Goal: Transaction & Acquisition: Purchase product/service

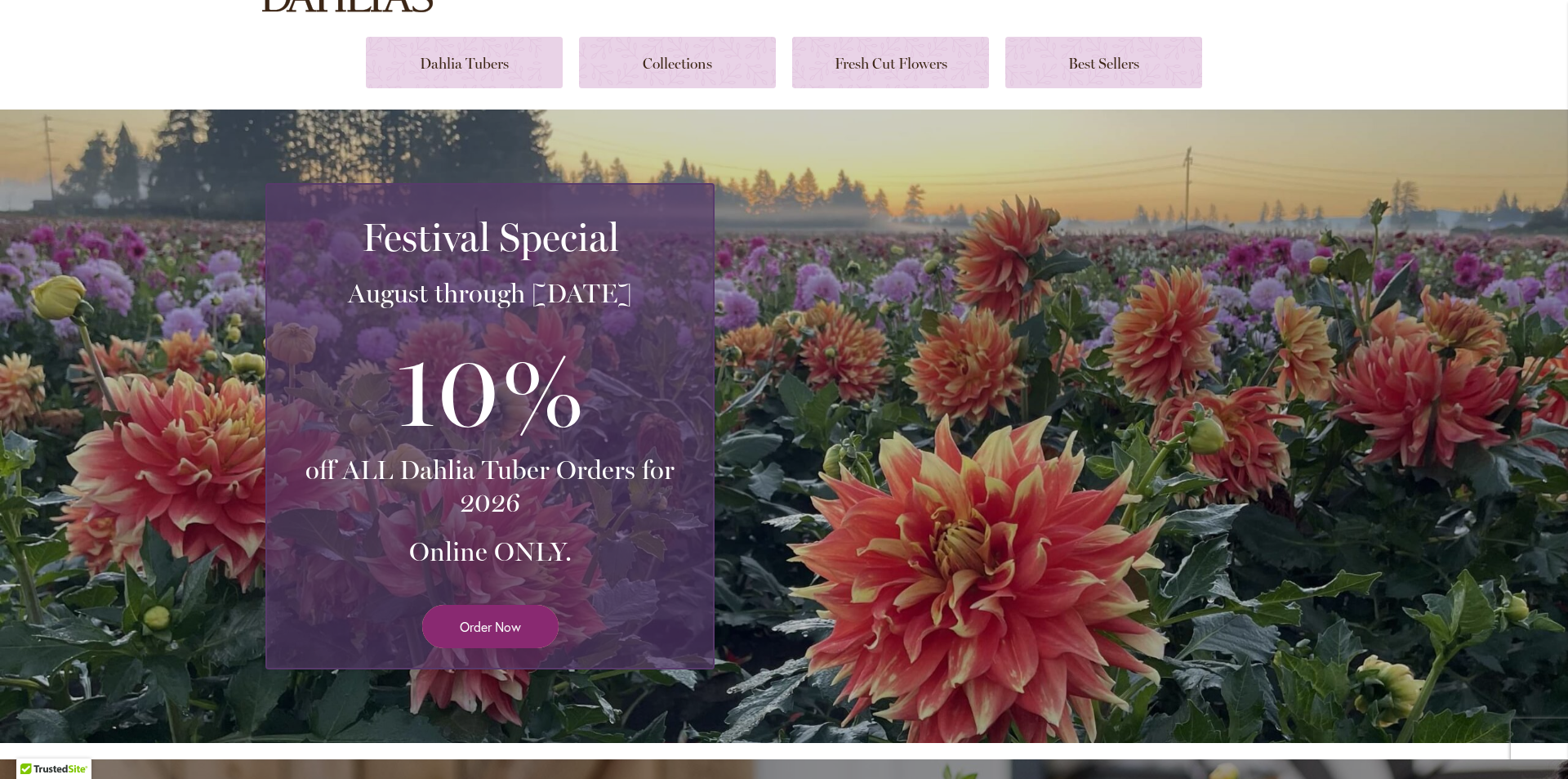
scroll to position [195, 0]
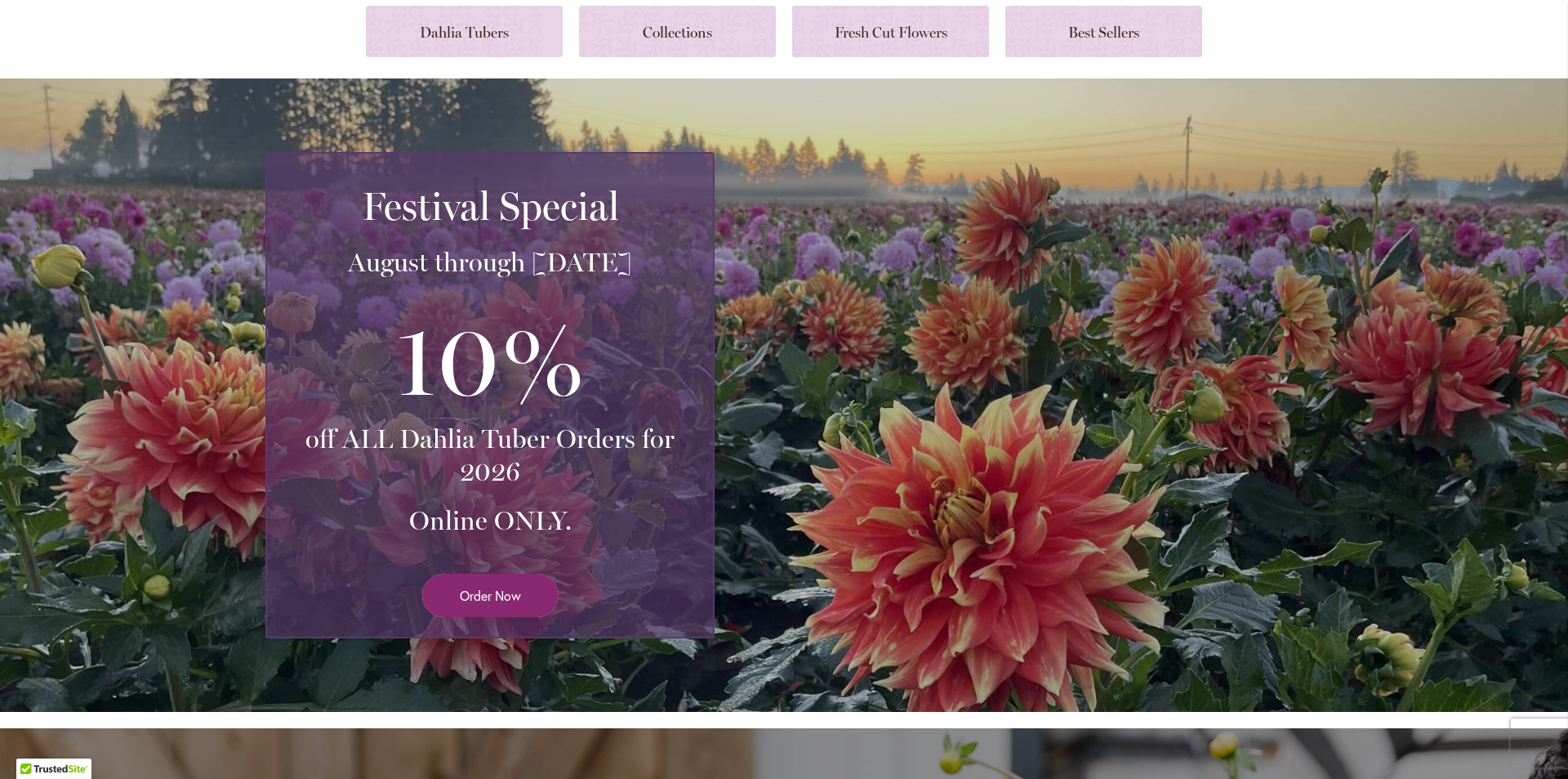
click at [507, 588] on span "Order Now" at bounding box center [490, 595] width 62 height 19
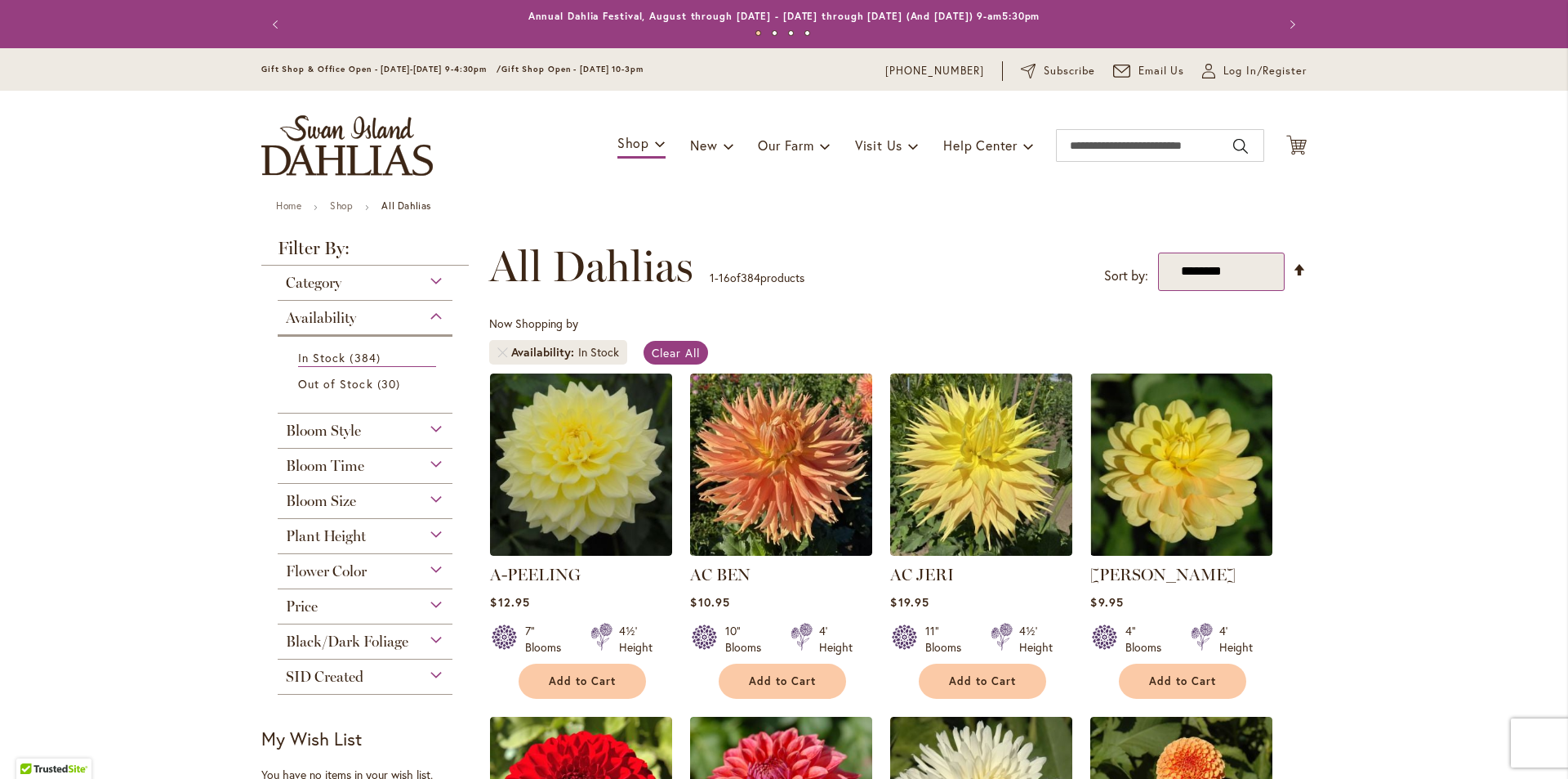
click at [1213, 278] on select "**********" at bounding box center [1221, 271] width 126 height 39
select select "*****"
click at [1158, 252] on select "**********" at bounding box center [1221, 271] width 126 height 39
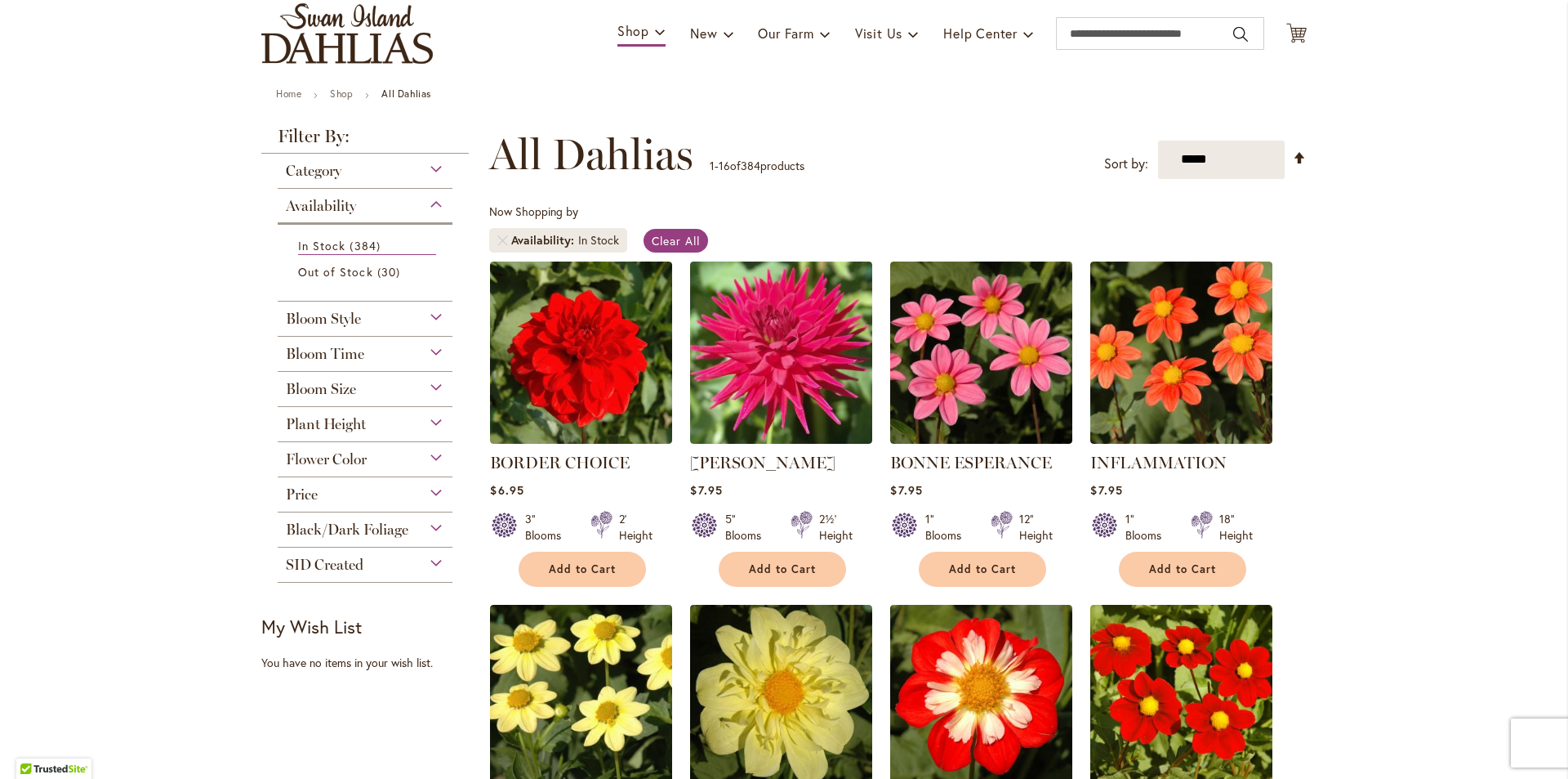
scroll to position [8, 0]
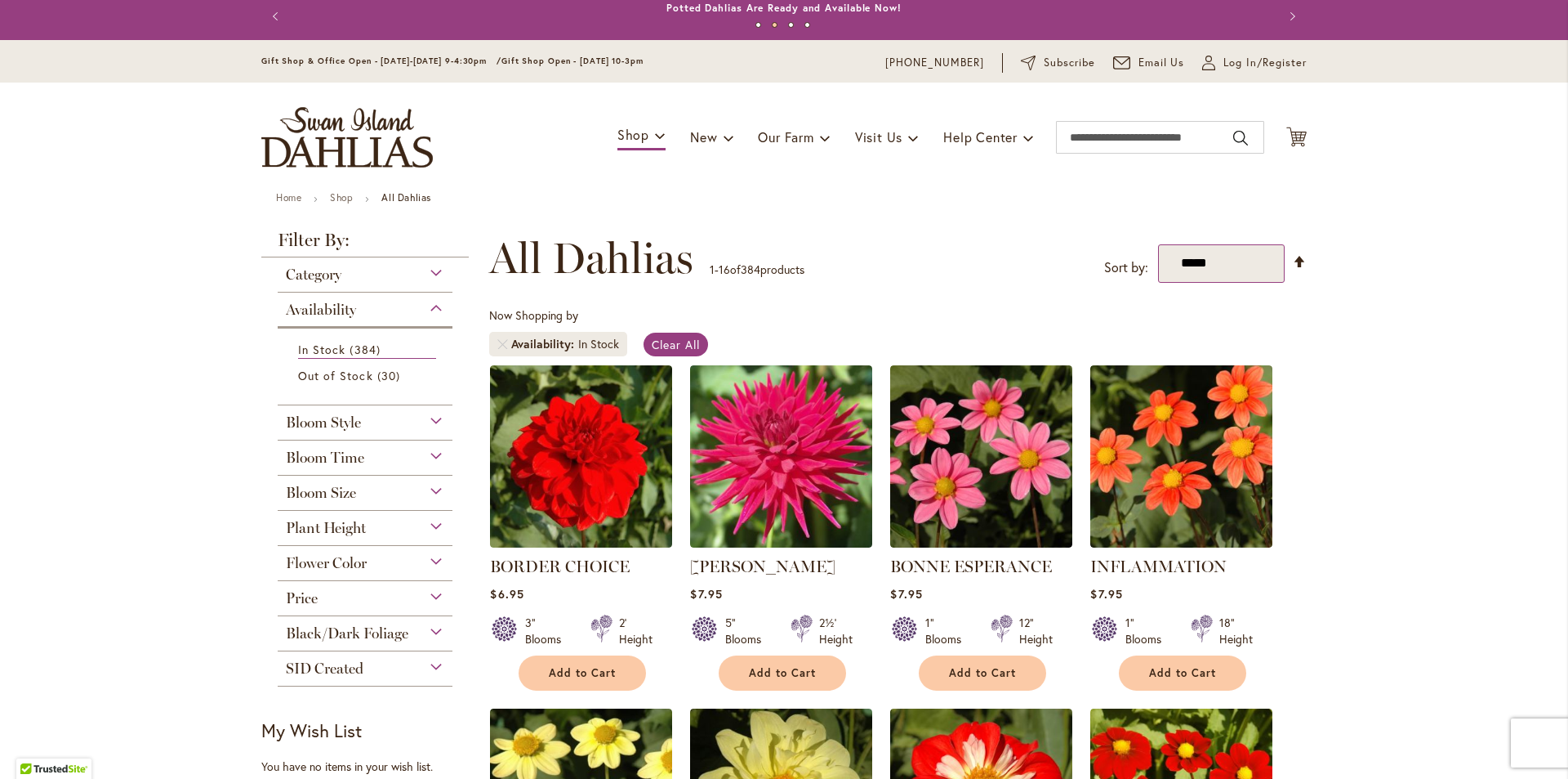
click at [1216, 256] on select "**********" at bounding box center [1221, 263] width 126 height 39
click at [1293, 260] on link "Set Descending Direction" at bounding box center [1299, 261] width 14 height 19
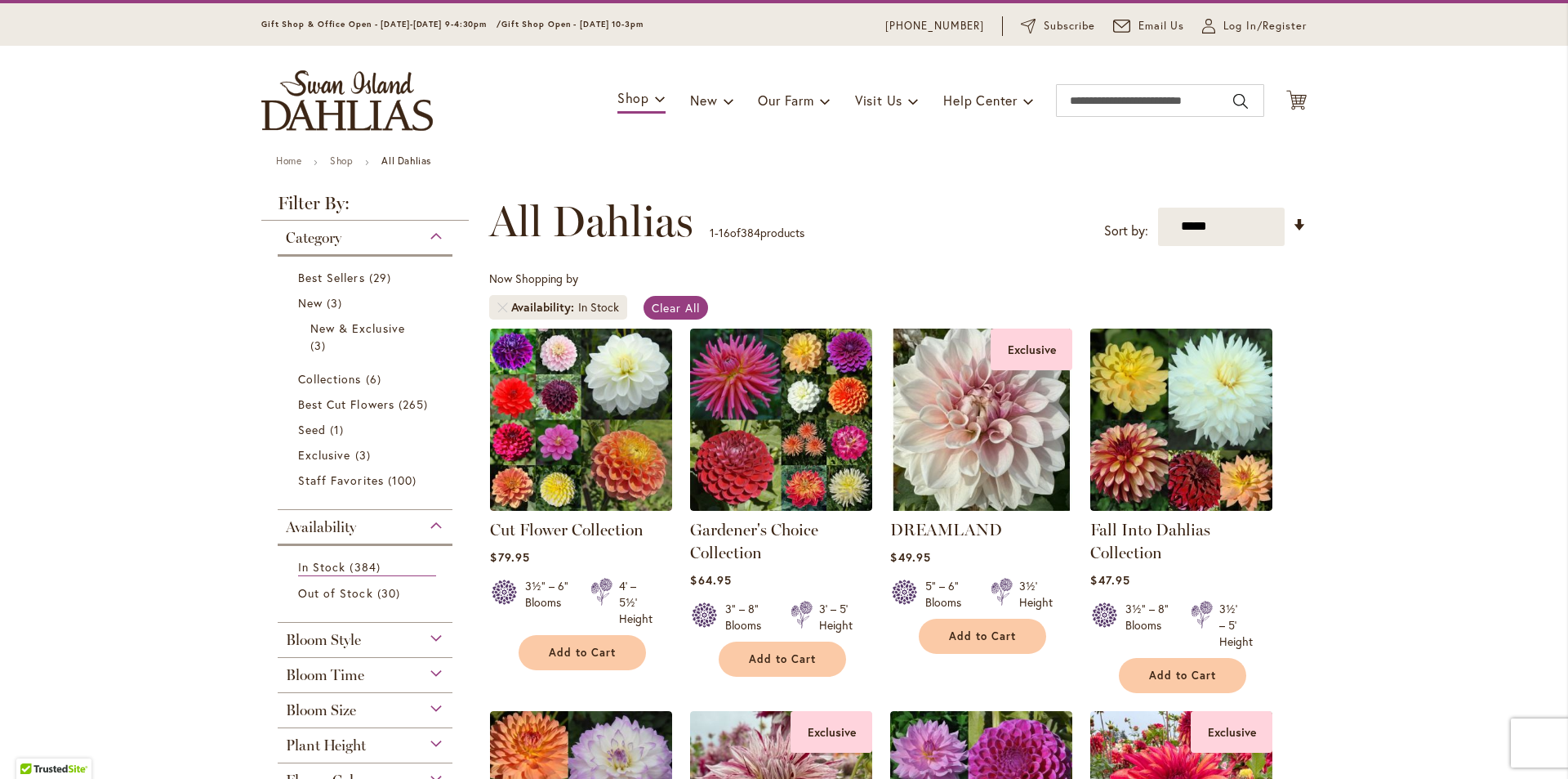
scroll to position [8, 0]
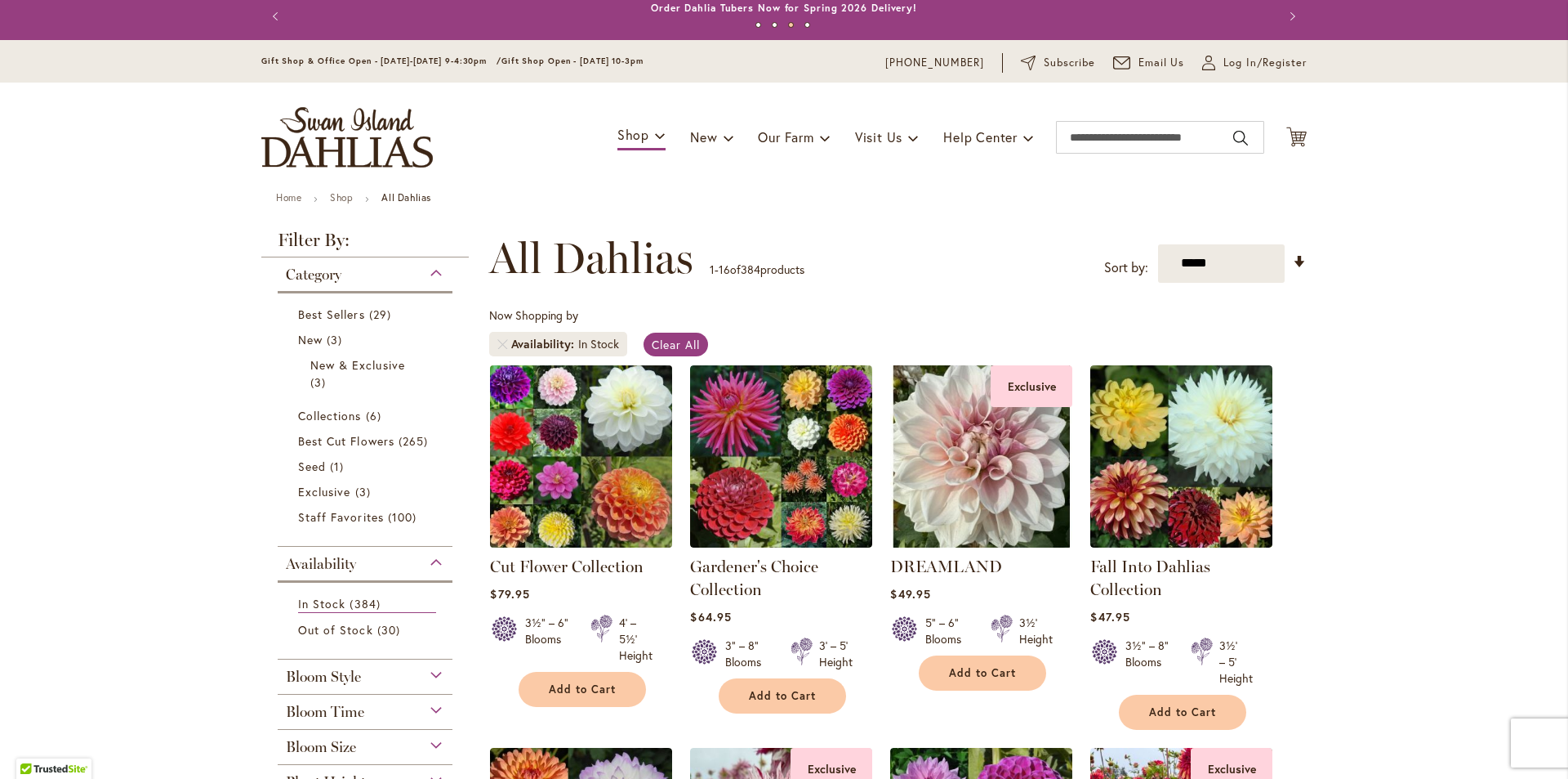
drag, startPoint x: 752, startPoint y: 482, endPoint x: 582, endPoint y: 474, distance: 170.2
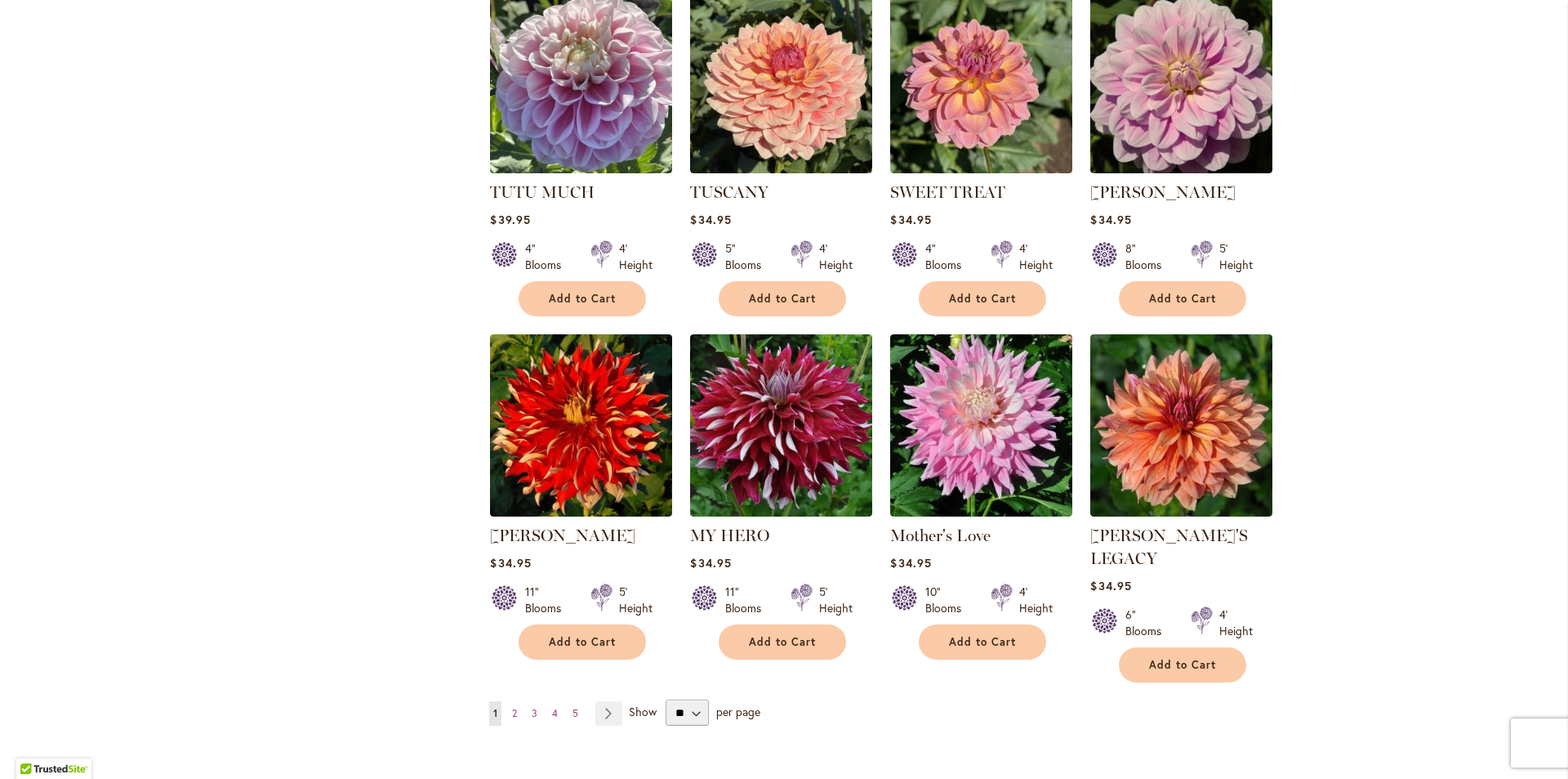
scroll to position [1152, 0]
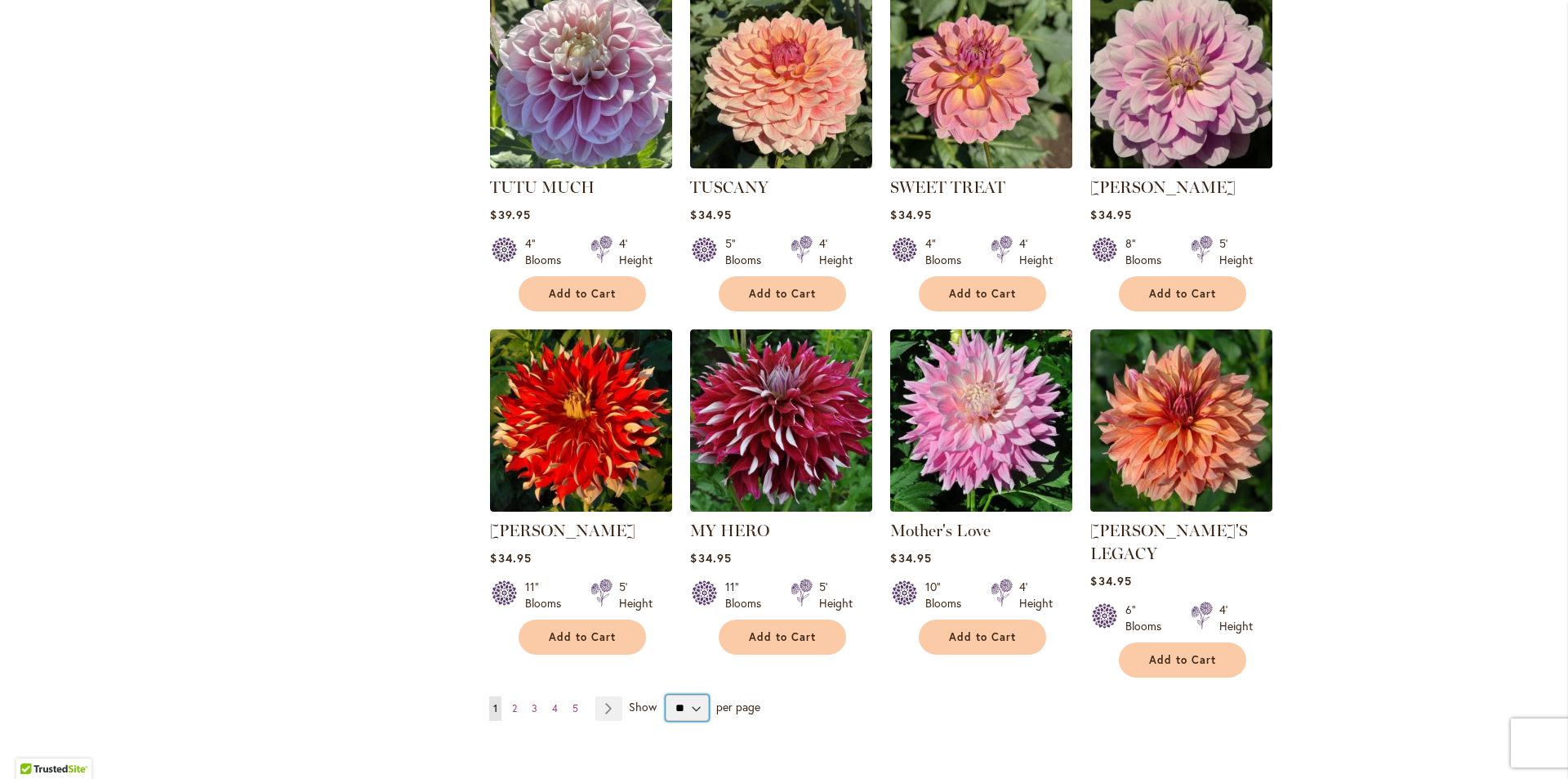
click at [682, 694] on select "** ** ** **" at bounding box center [687, 708] width 44 height 26
select select "**"
click at [665, 694] on select "** ** ** **" at bounding box center [687, 708] width 44 height 26
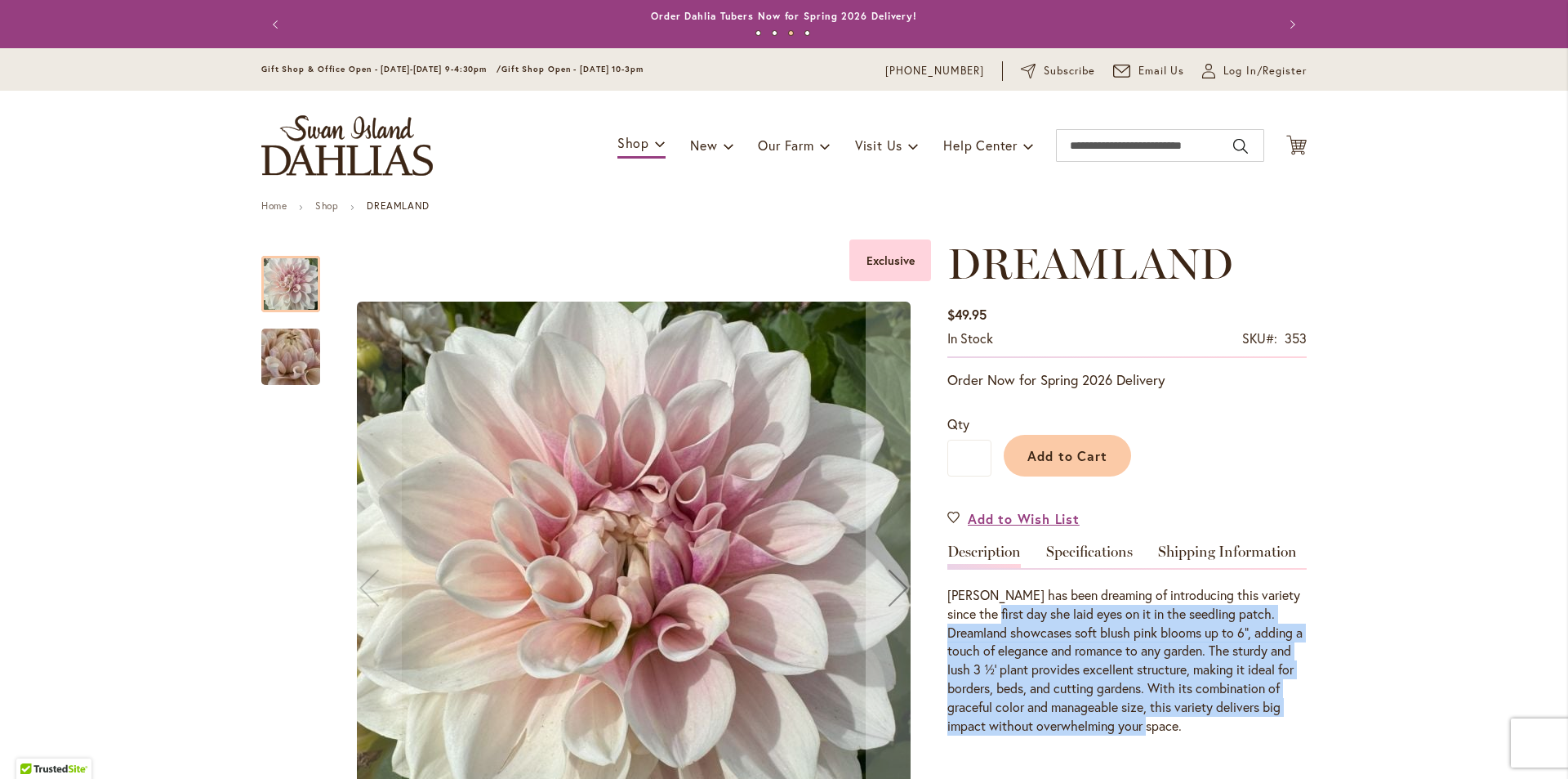
drag, startPoint x: 988, startPoint y: 608, endPoint x: 1382, endPoint y: 726, distance: 411.3
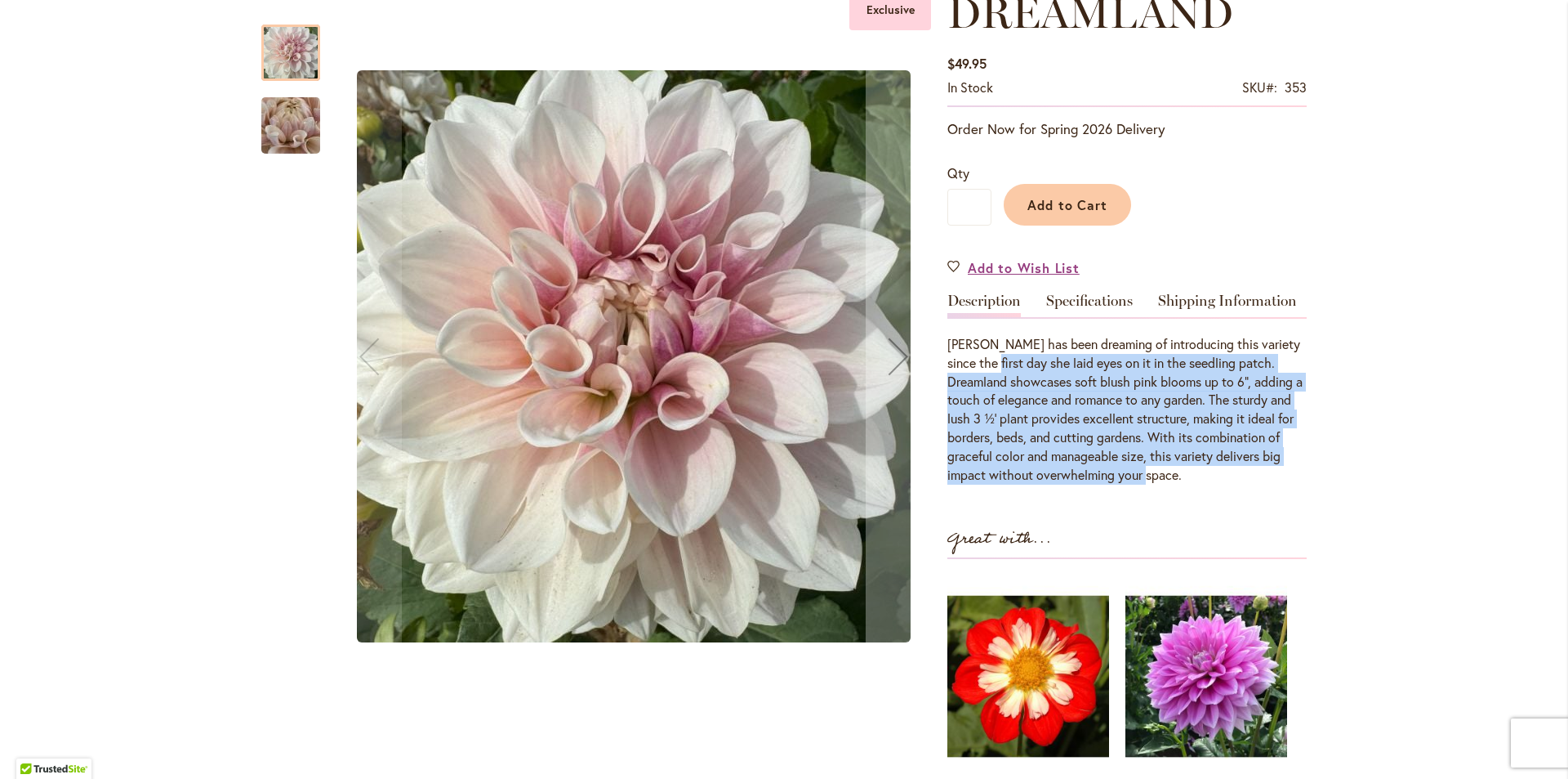
scroll to position [164, 0]
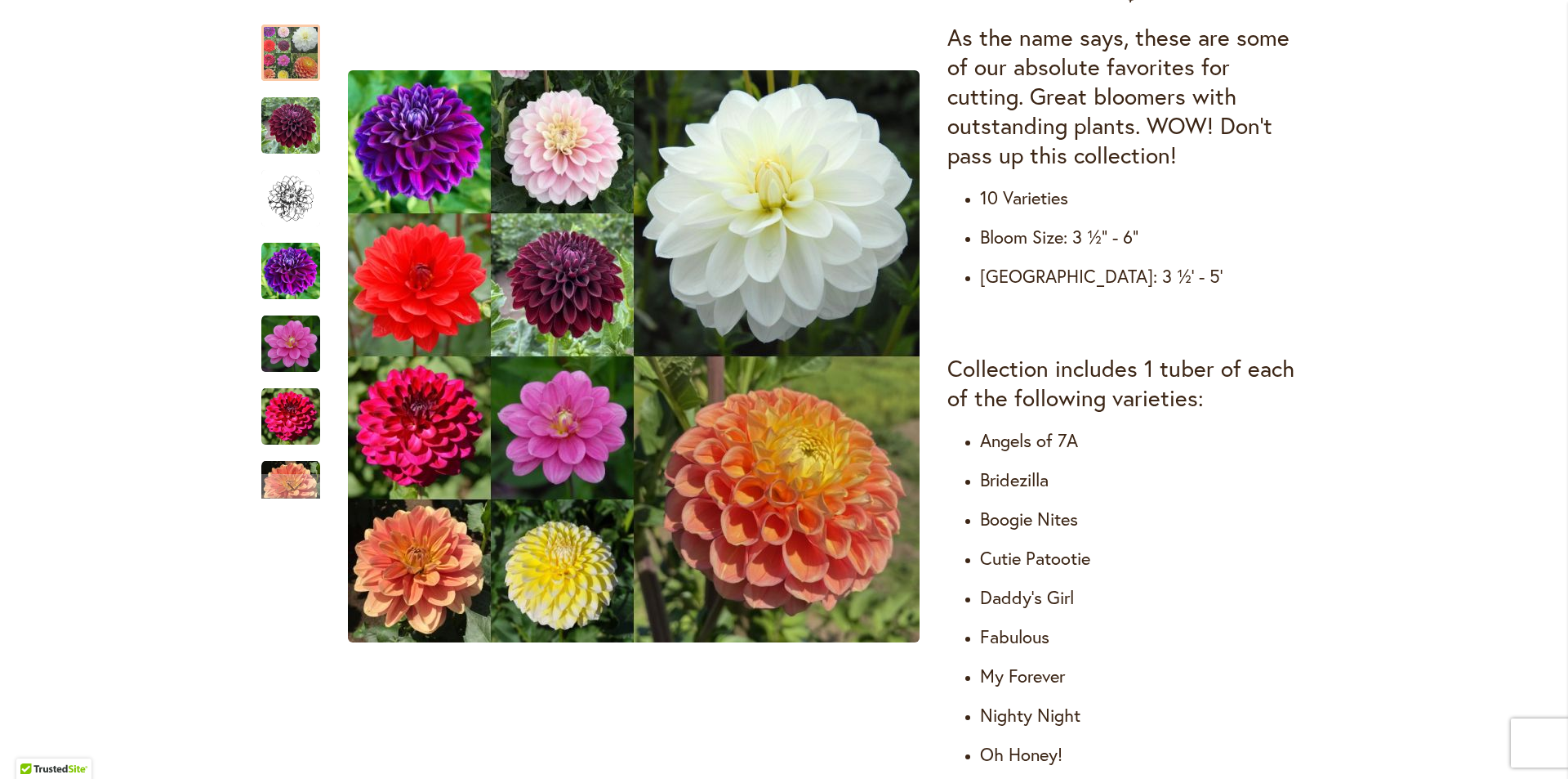
scroll to position [817, 0]
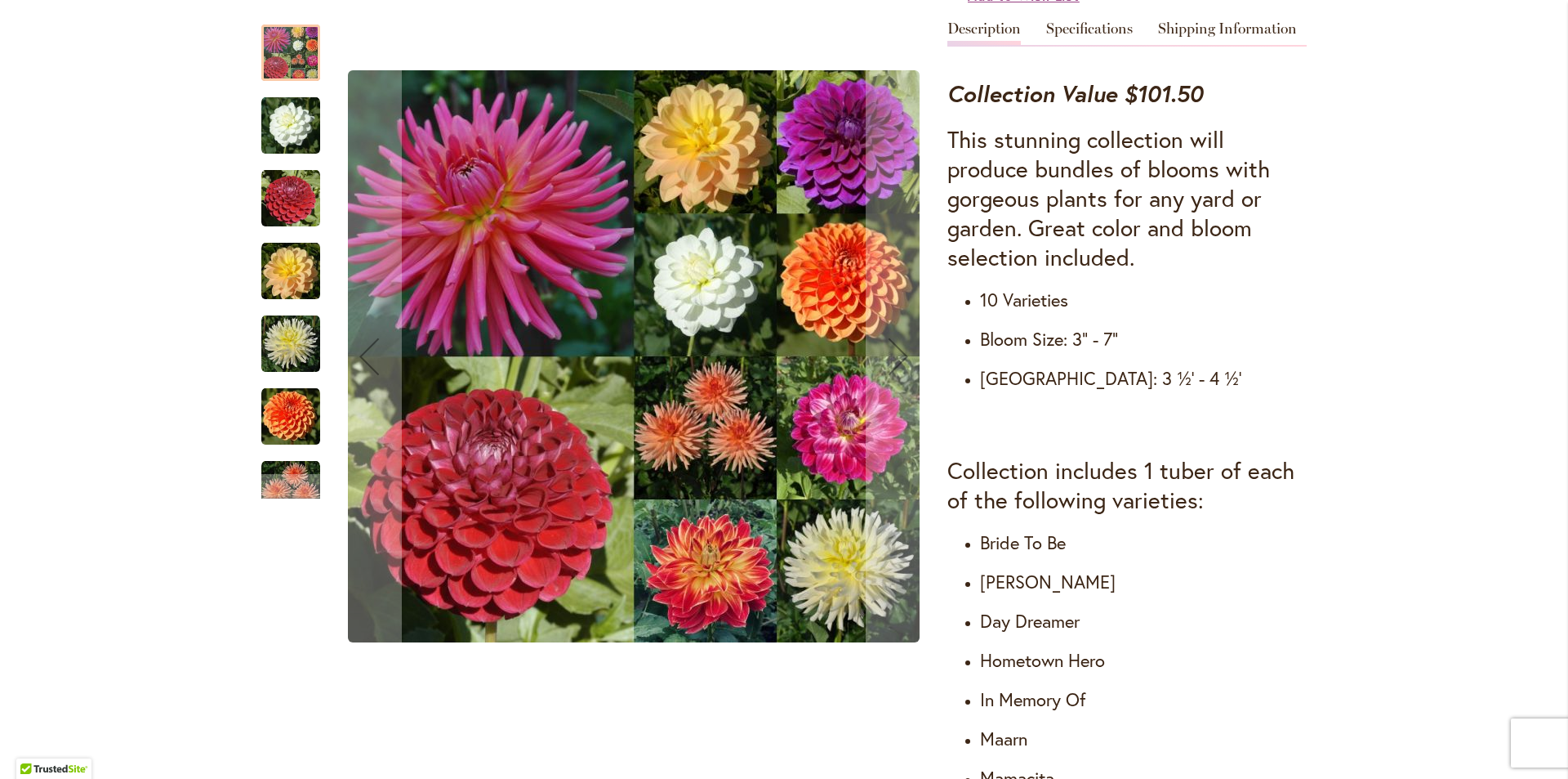
scroll to position [327, 0]
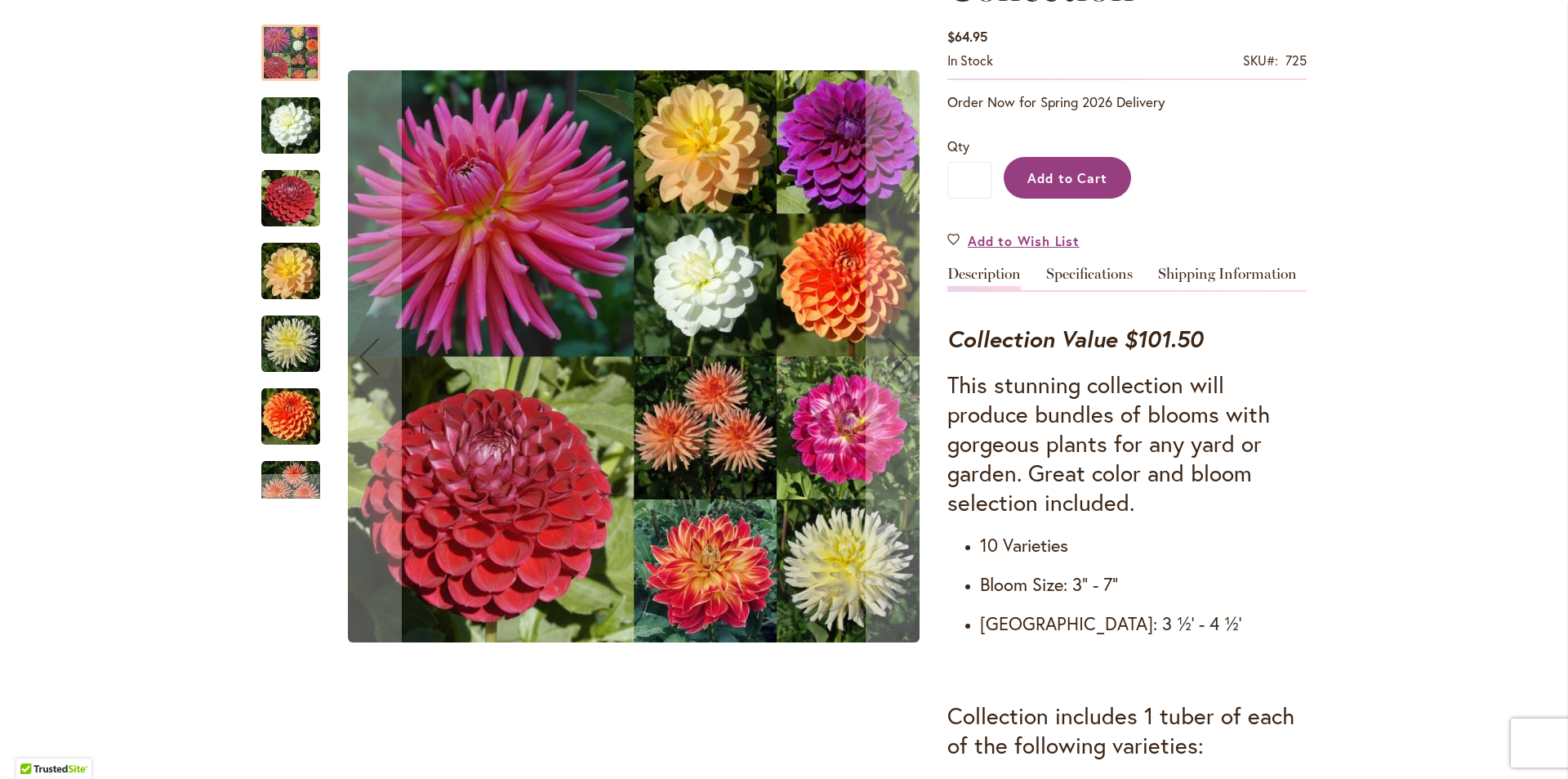
click at [1044, 173] on span "Add to Cart" at bounding box center [1068, 177] width 80 height 17
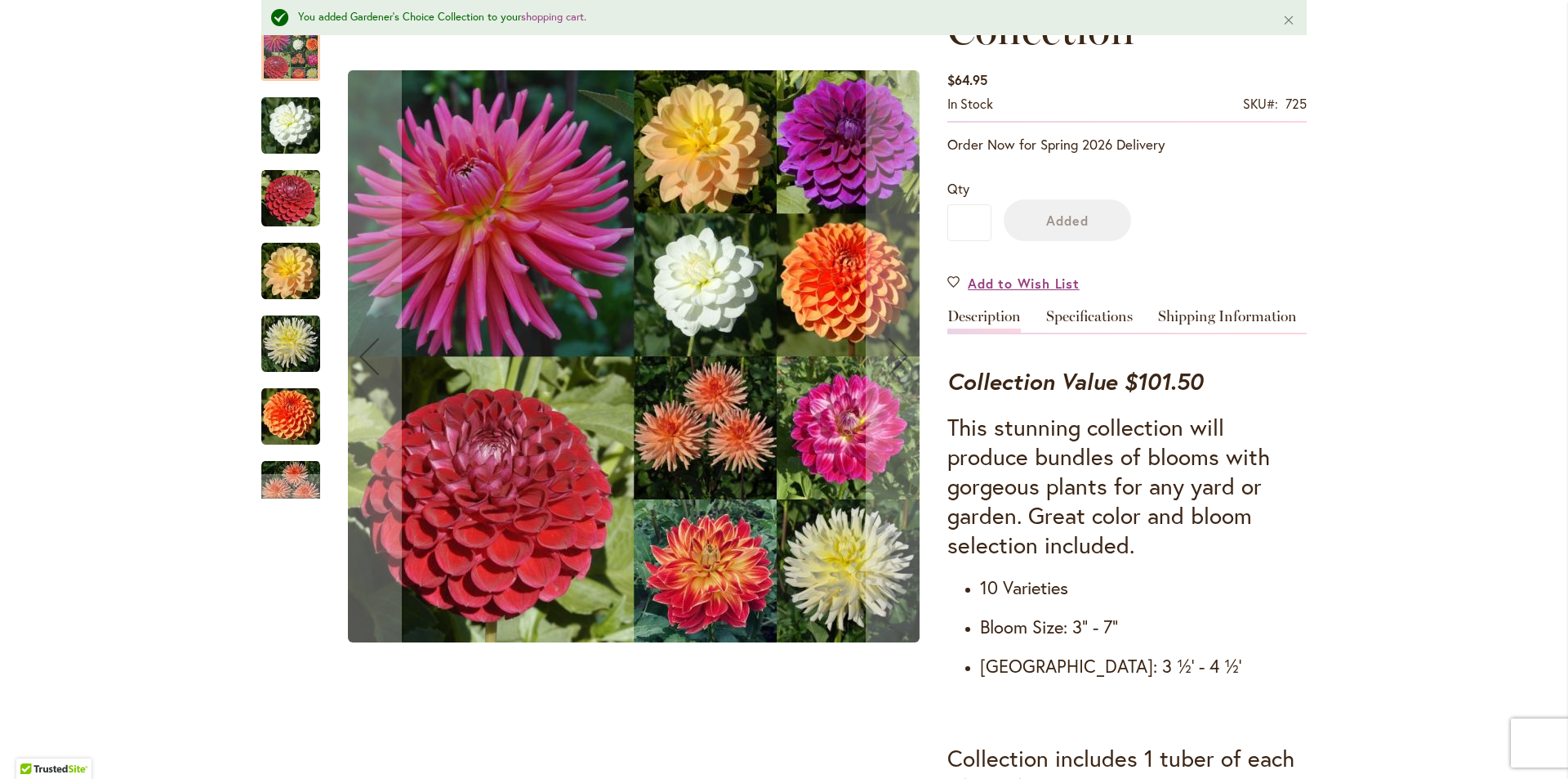
scroll to position [370, 0]
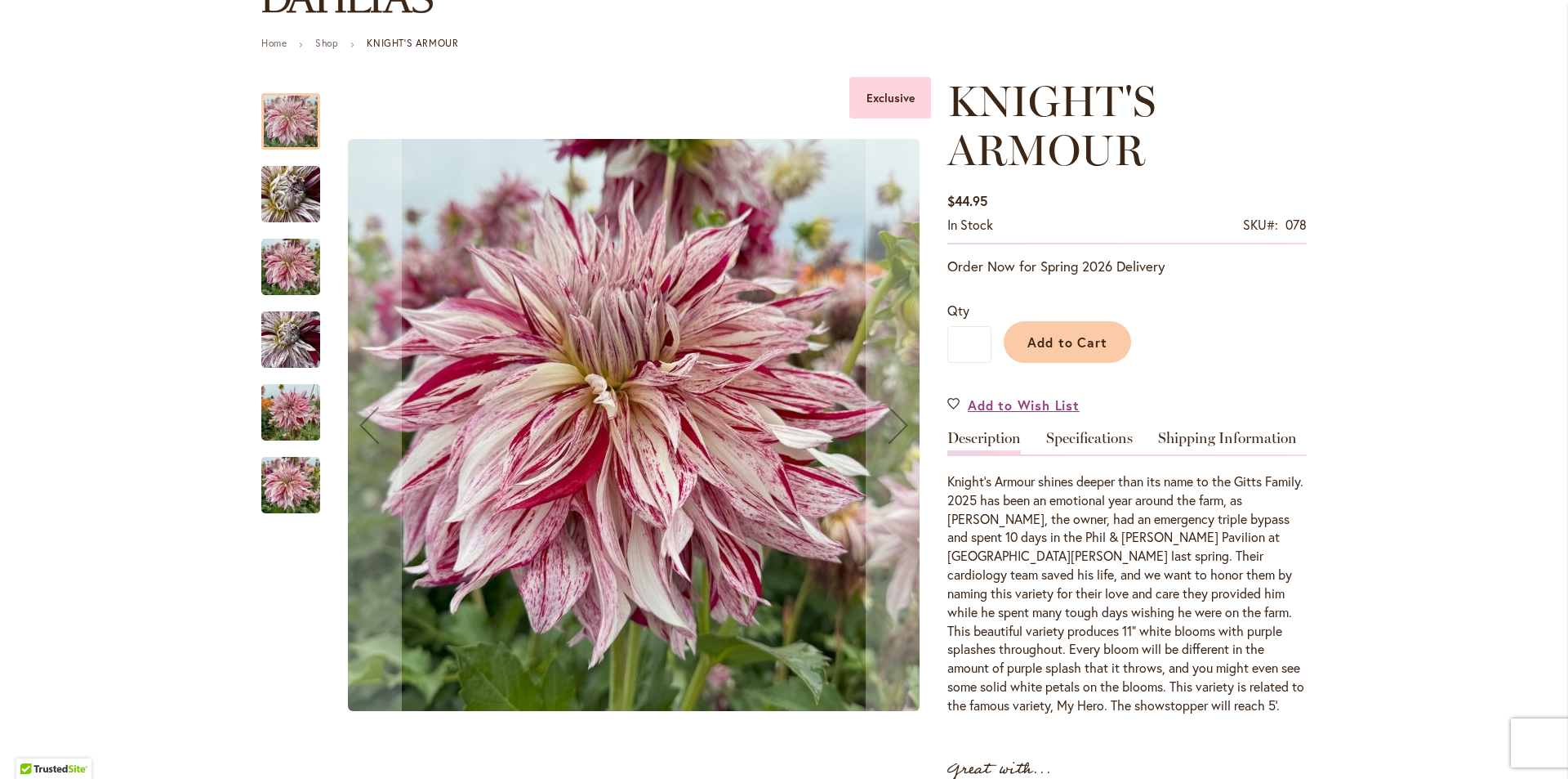
scroll to position [164, 0]
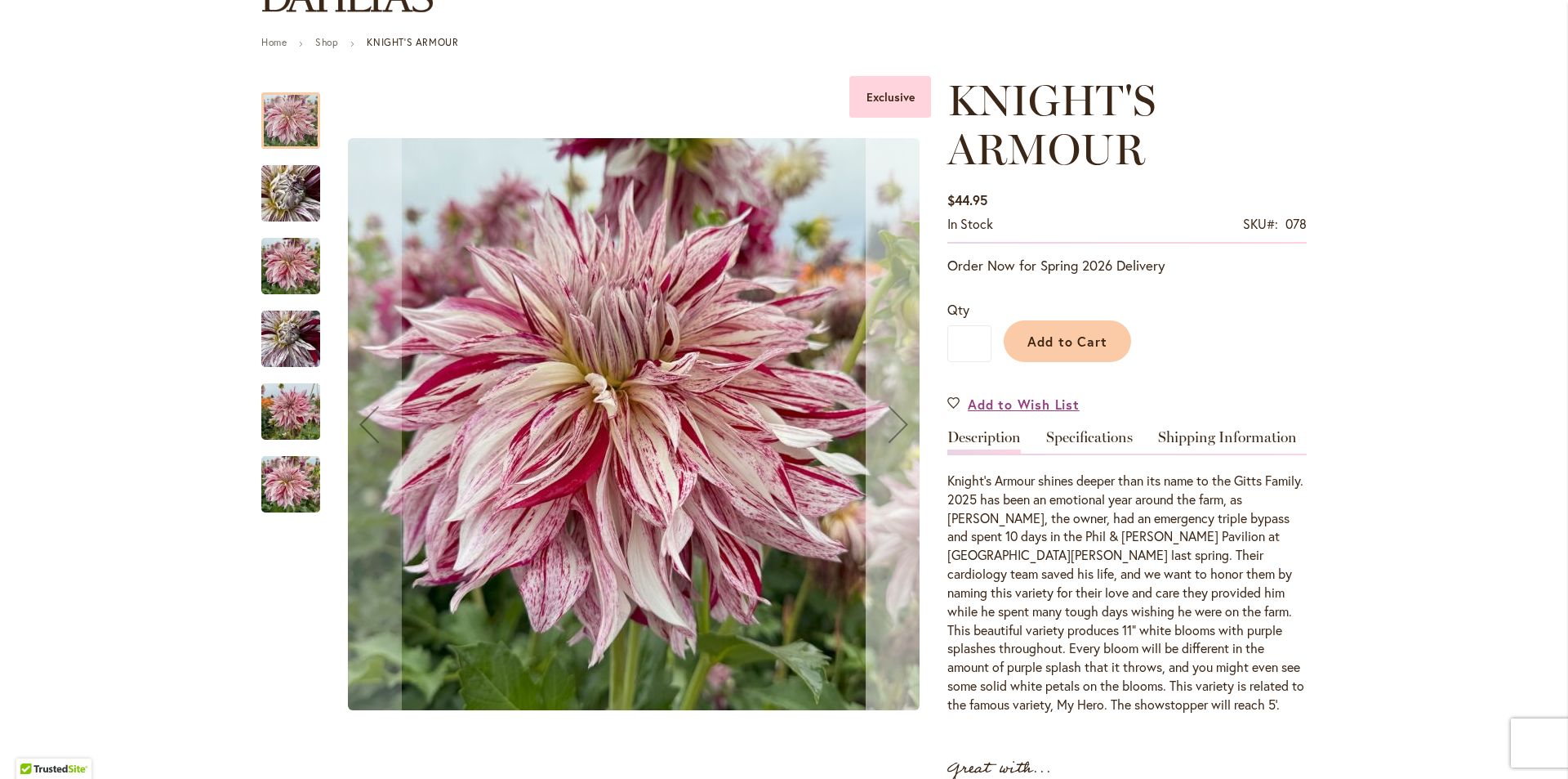
click at [890, 403] on div "Next" at bounding box center [899, 424] width 66 height 66
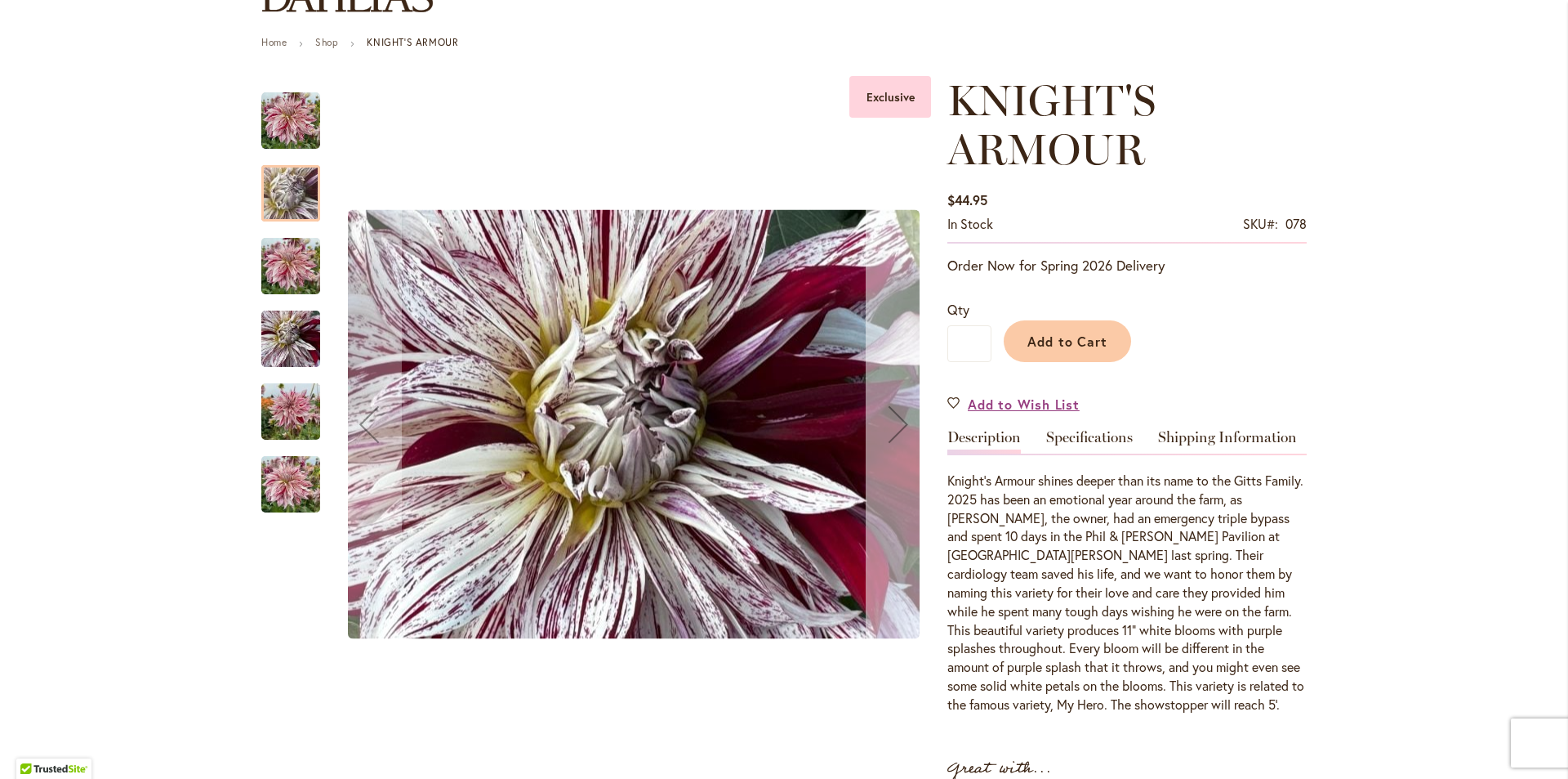
click at [890, 403] on div "Next" at bounding box center [899, 424] width 66 height 66
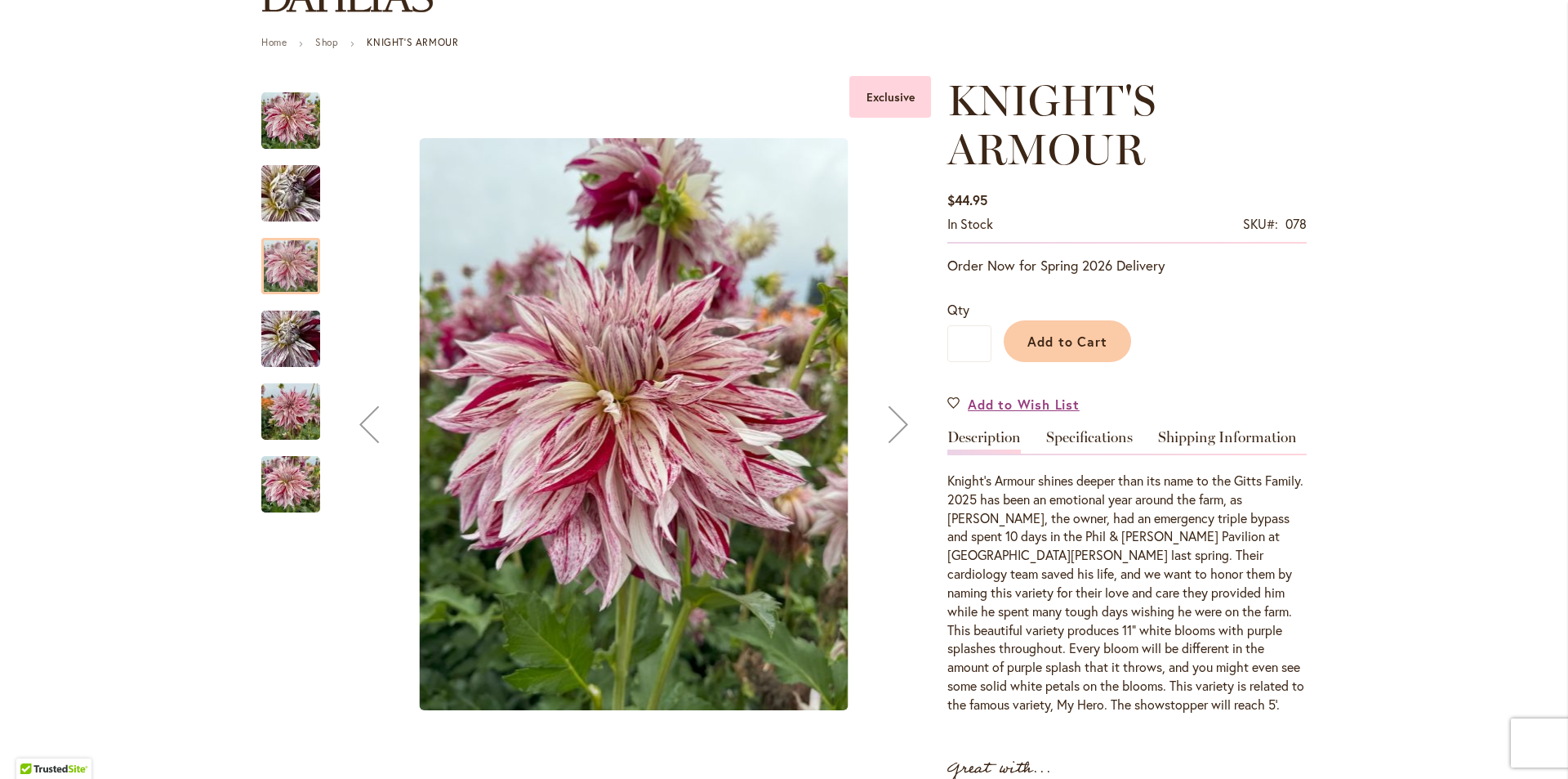
click at [890, 403] on div "Next" at bounding box center [899, 424] width 66 height 66
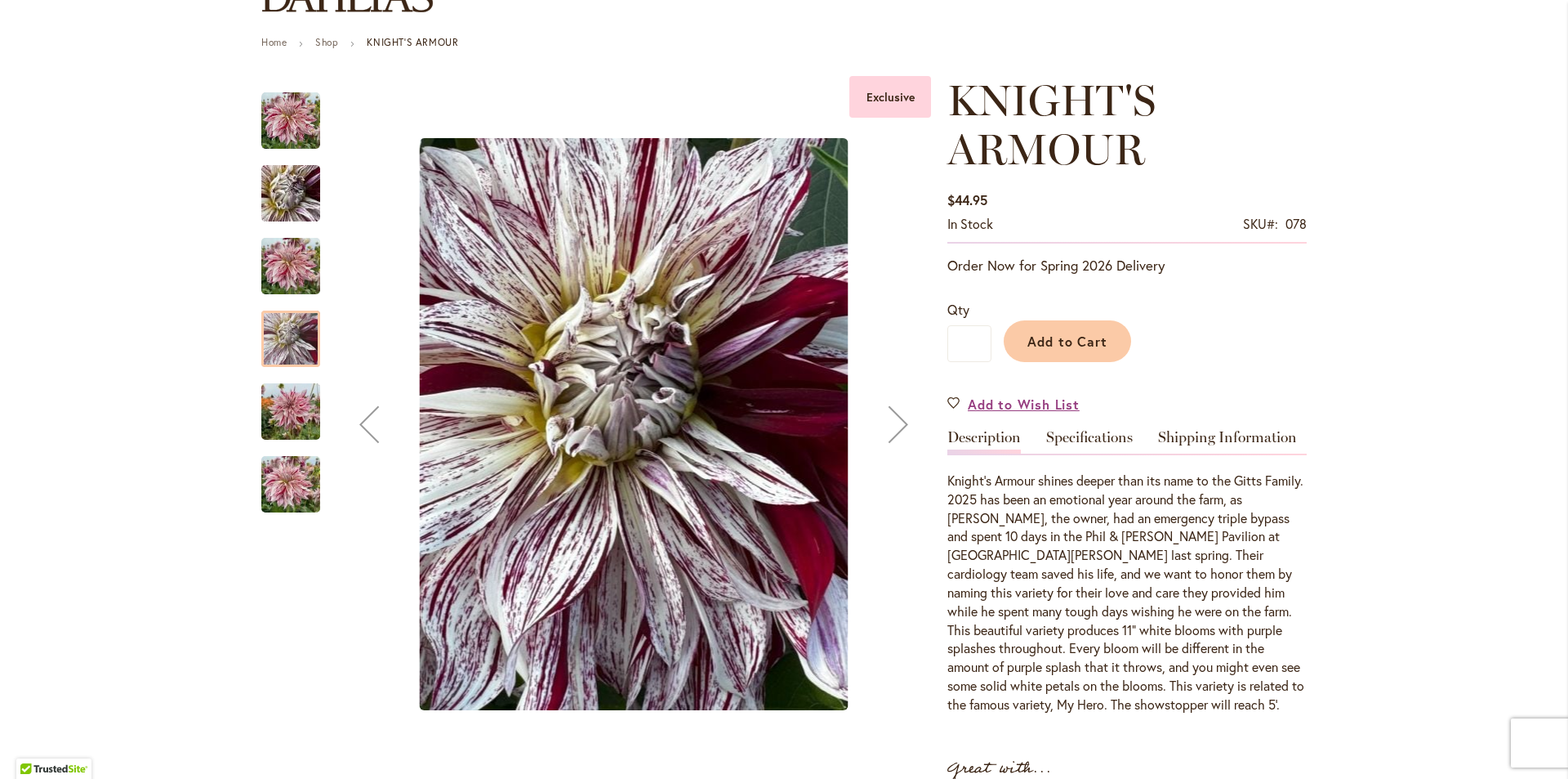
click at [890, 403] on div "Next" at bounding box center [899, 424] width 66 height 66
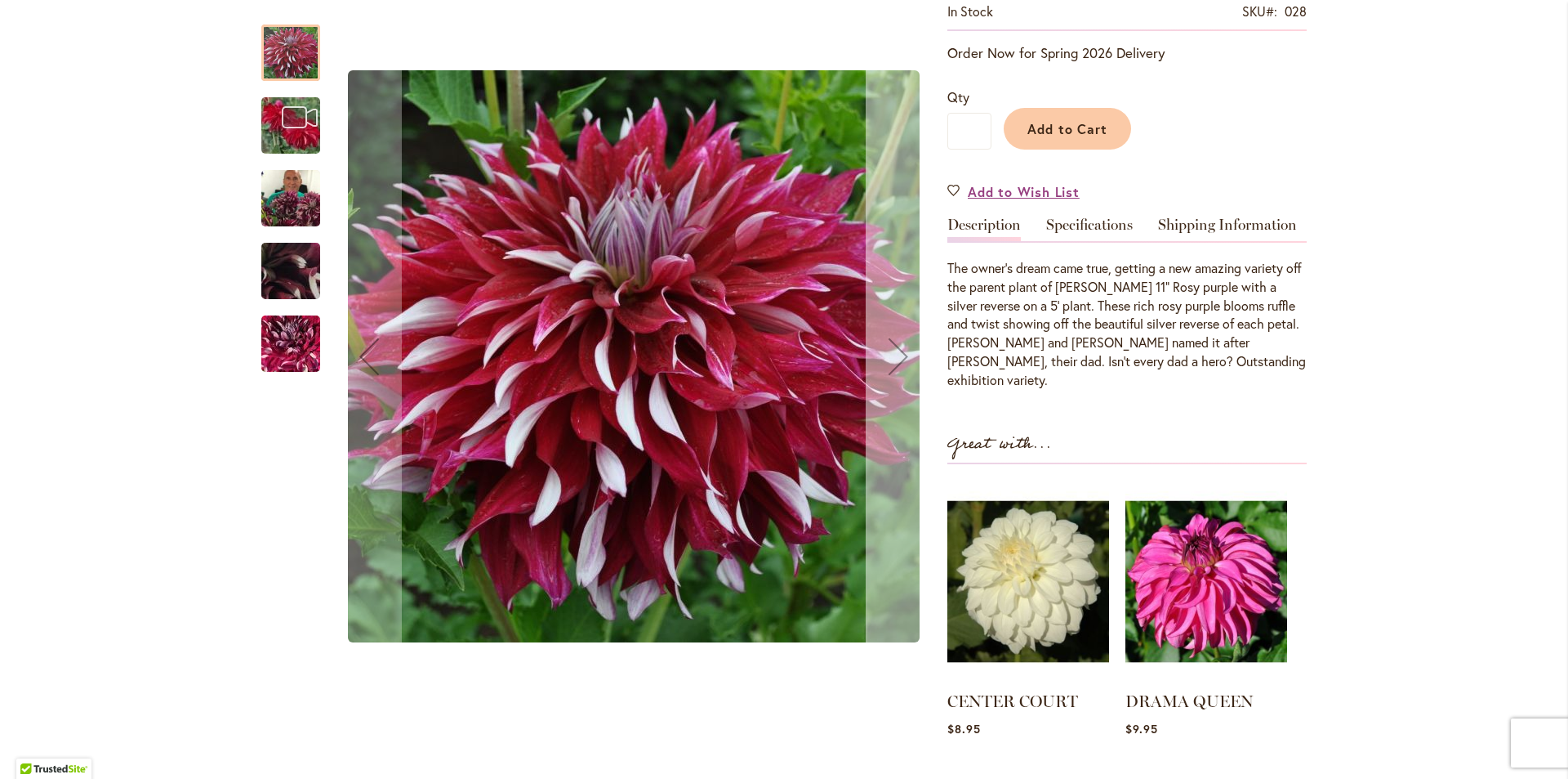
scroll to position [245, 0]
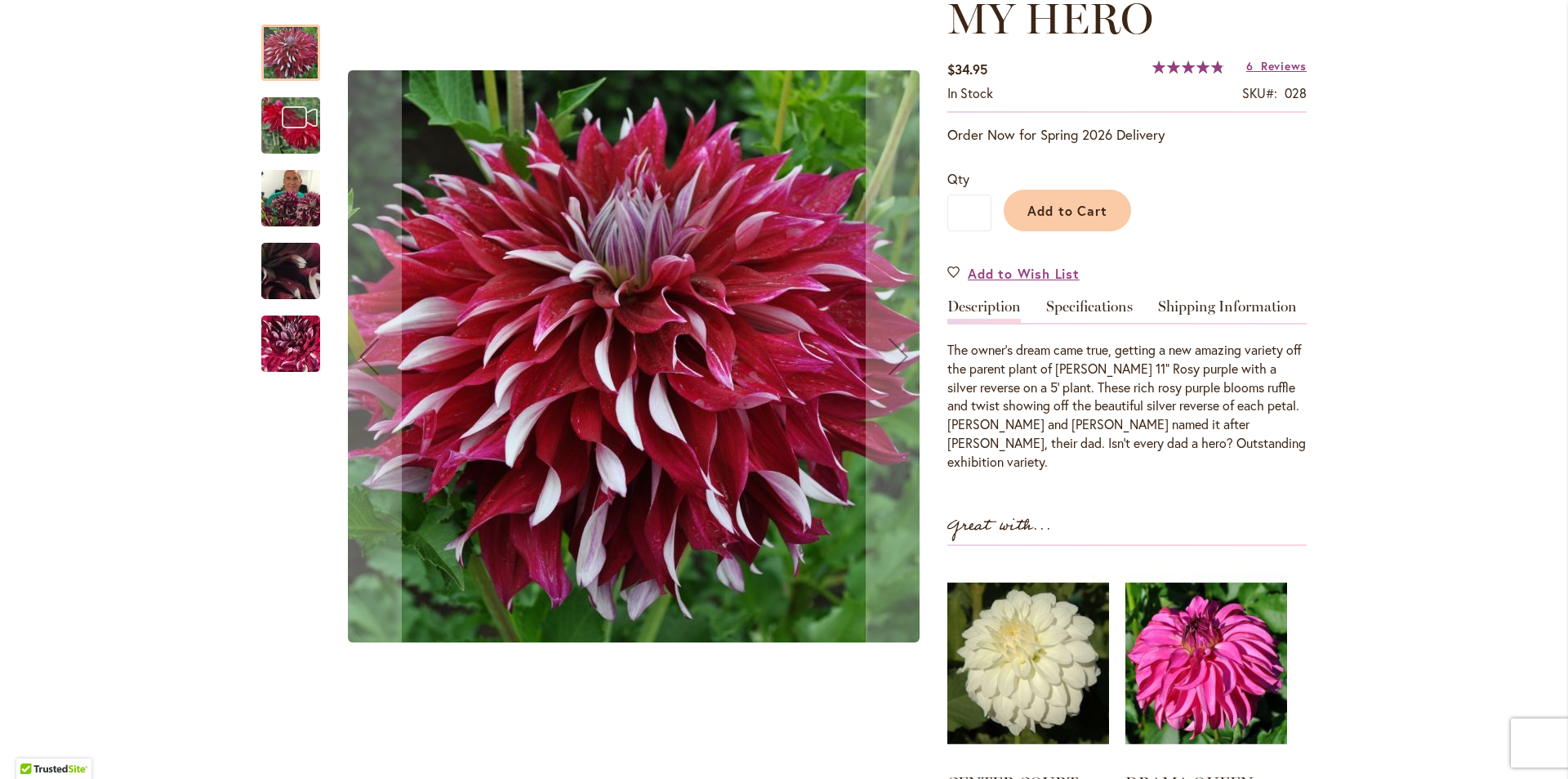
click at [283, 196] on img "My Hero" at bounding box center [291, 198] width 59 height 78
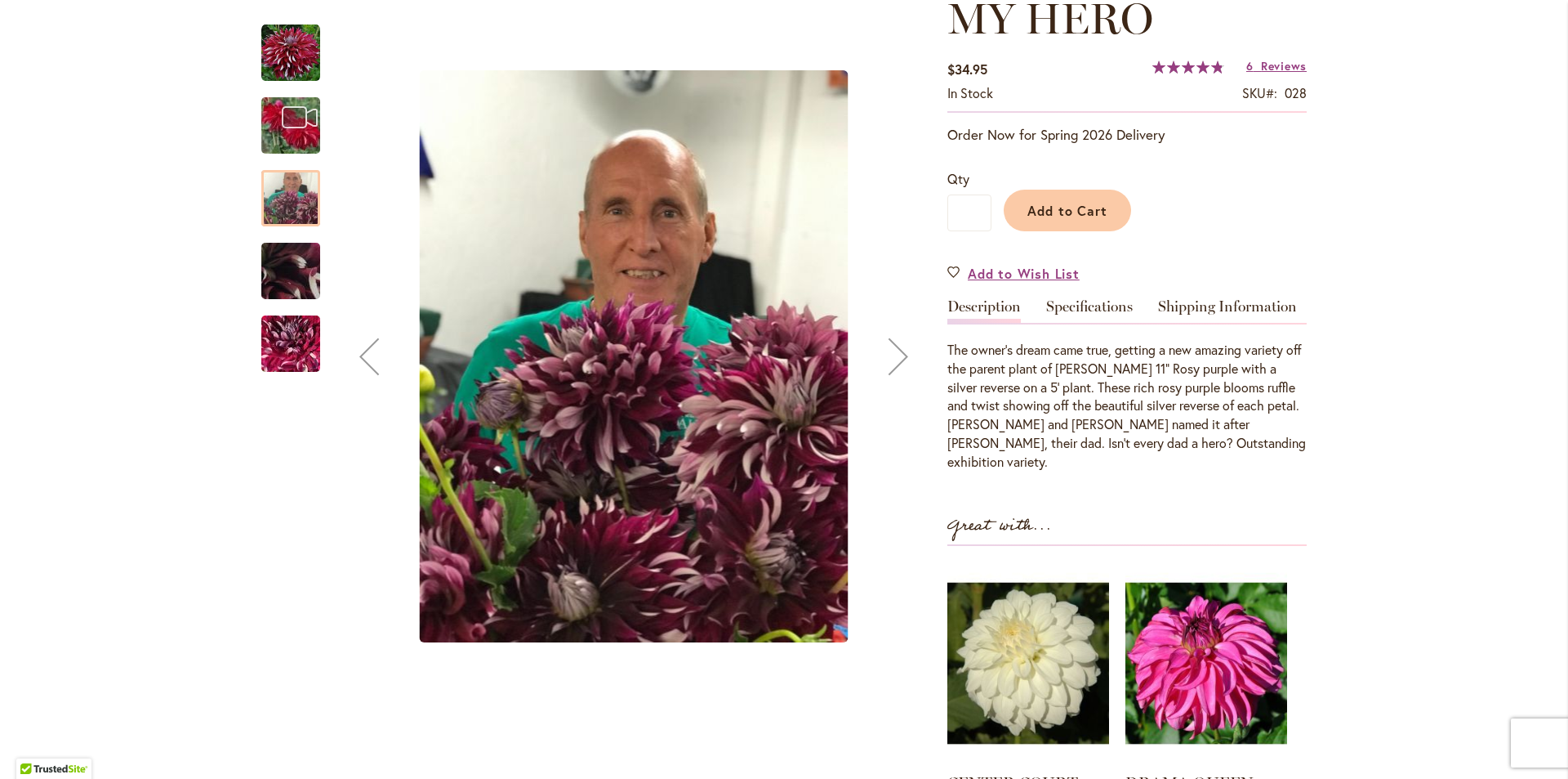
click at [270, 270] on img "My Hero" at bounding box center [290, 270] width 117 height 88
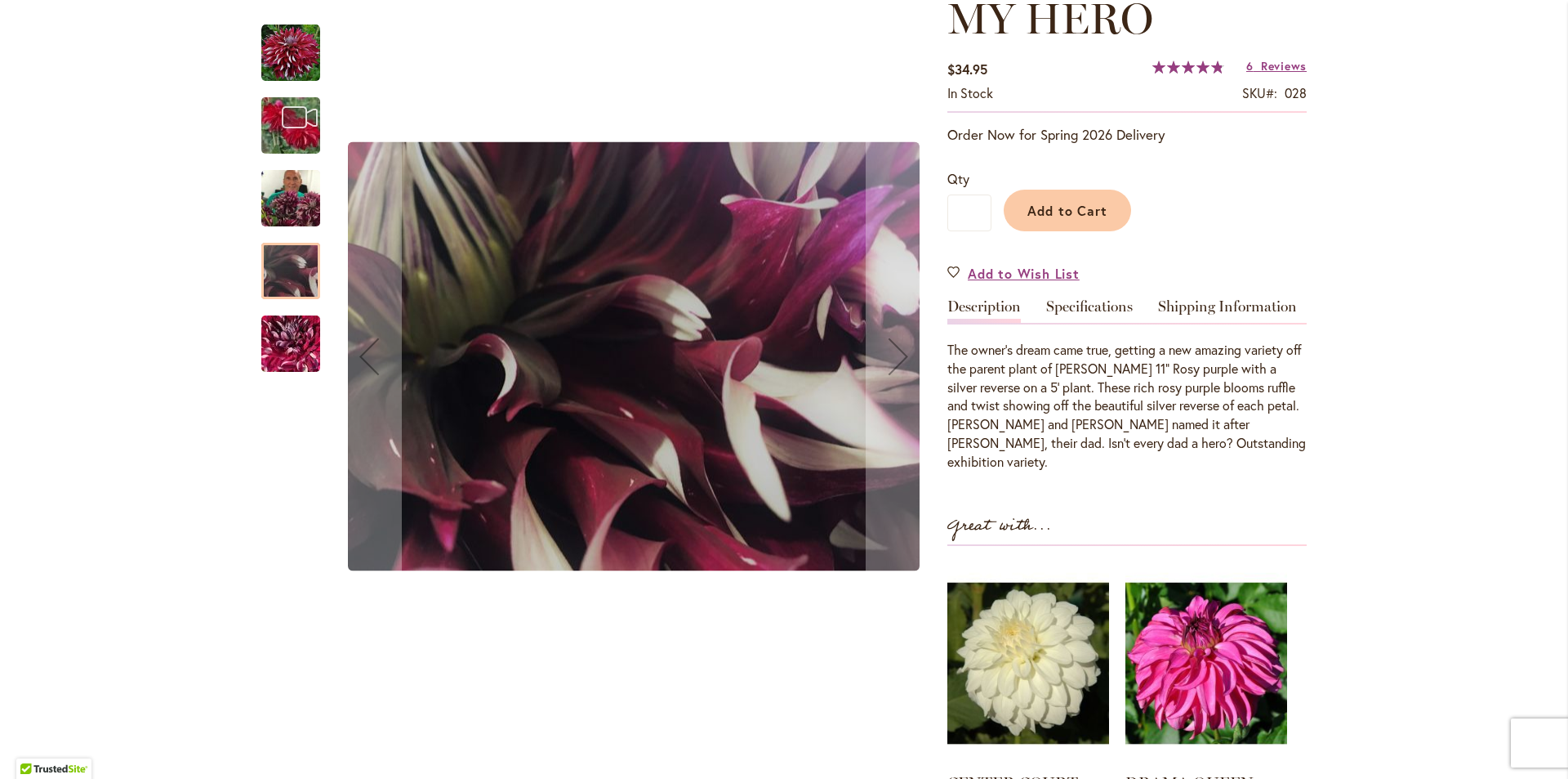
click at [258, 322] on img "My Hero" at bounding box center [290, 343] width 117 height 104
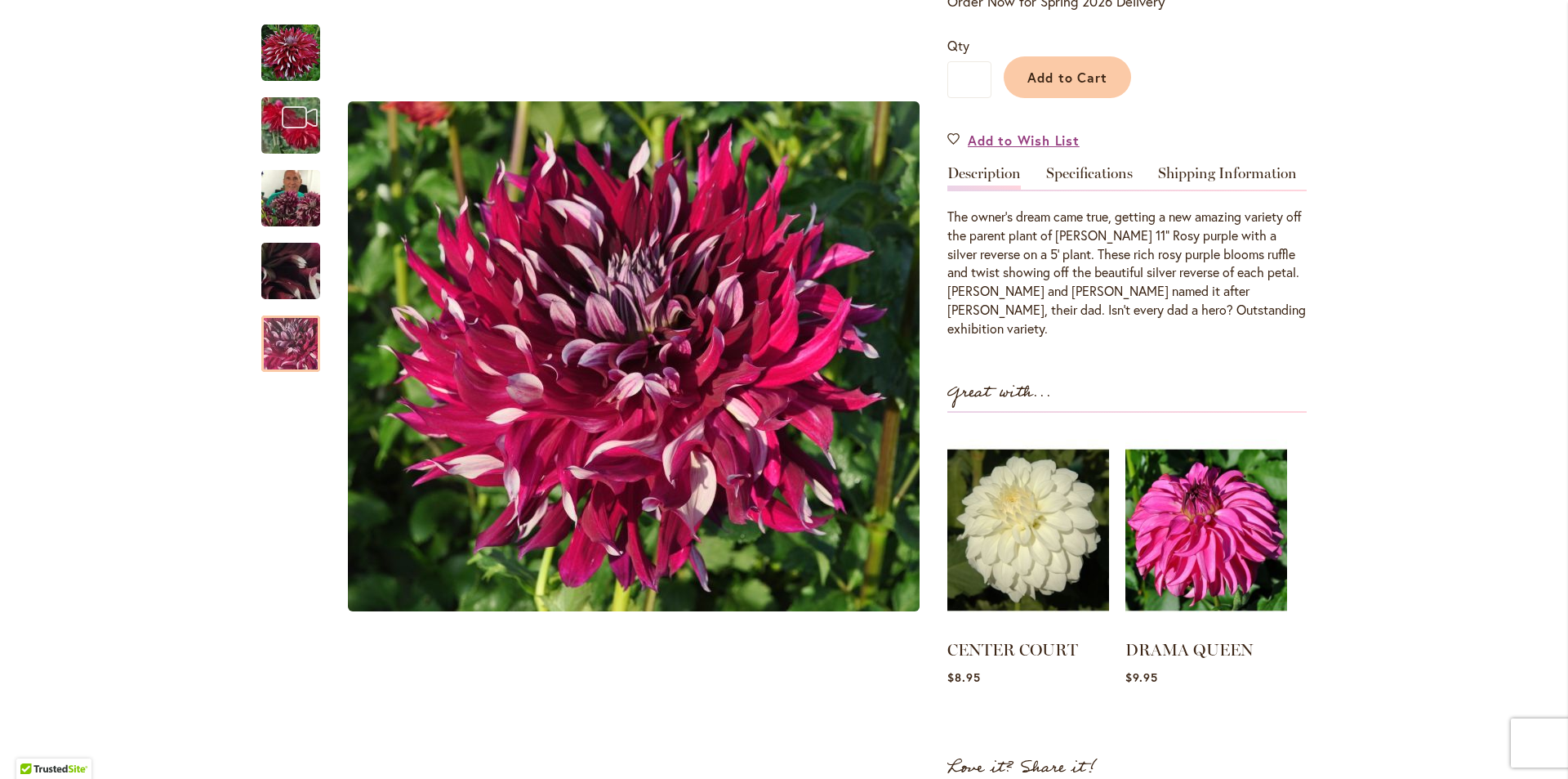
scroll to position [164, 0]
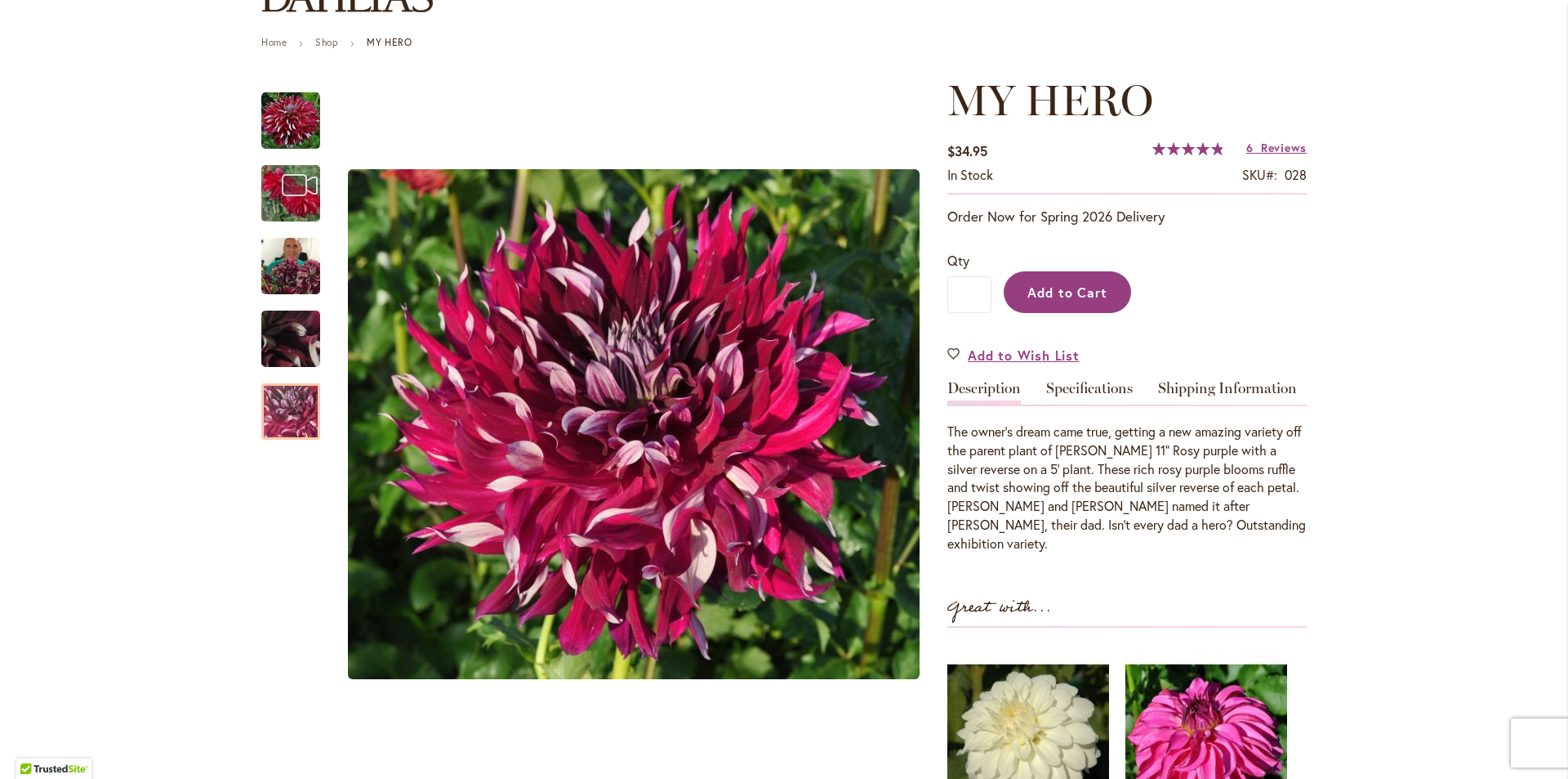
click at [1049, 283] on span "Add to Cart" at bounding box center [1068, 292] width 80 height 17
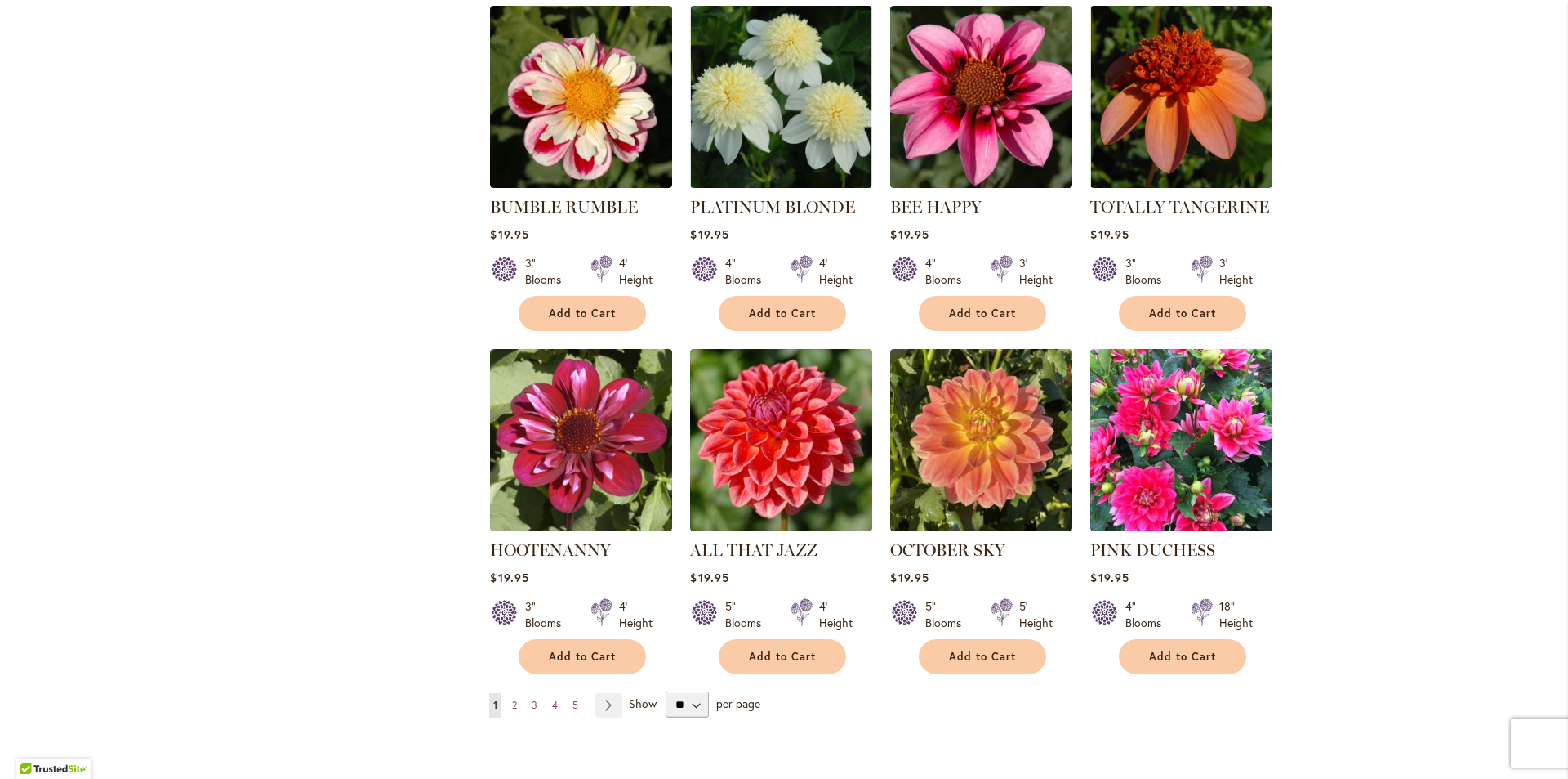
scroll to position [5392, 0]
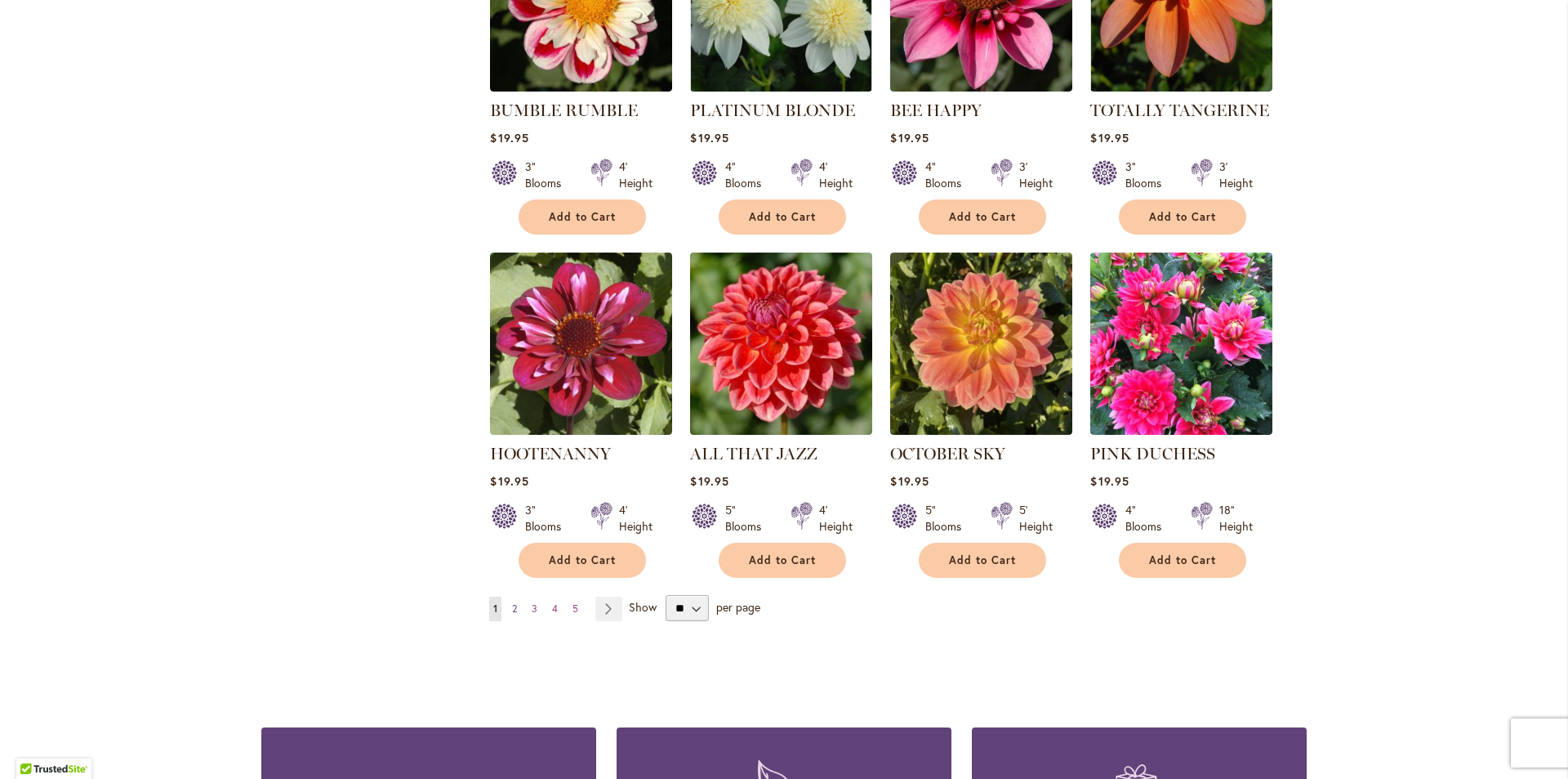
click at [512, 602] on span "2" at bounding box center [514, 608] width 5 height 12
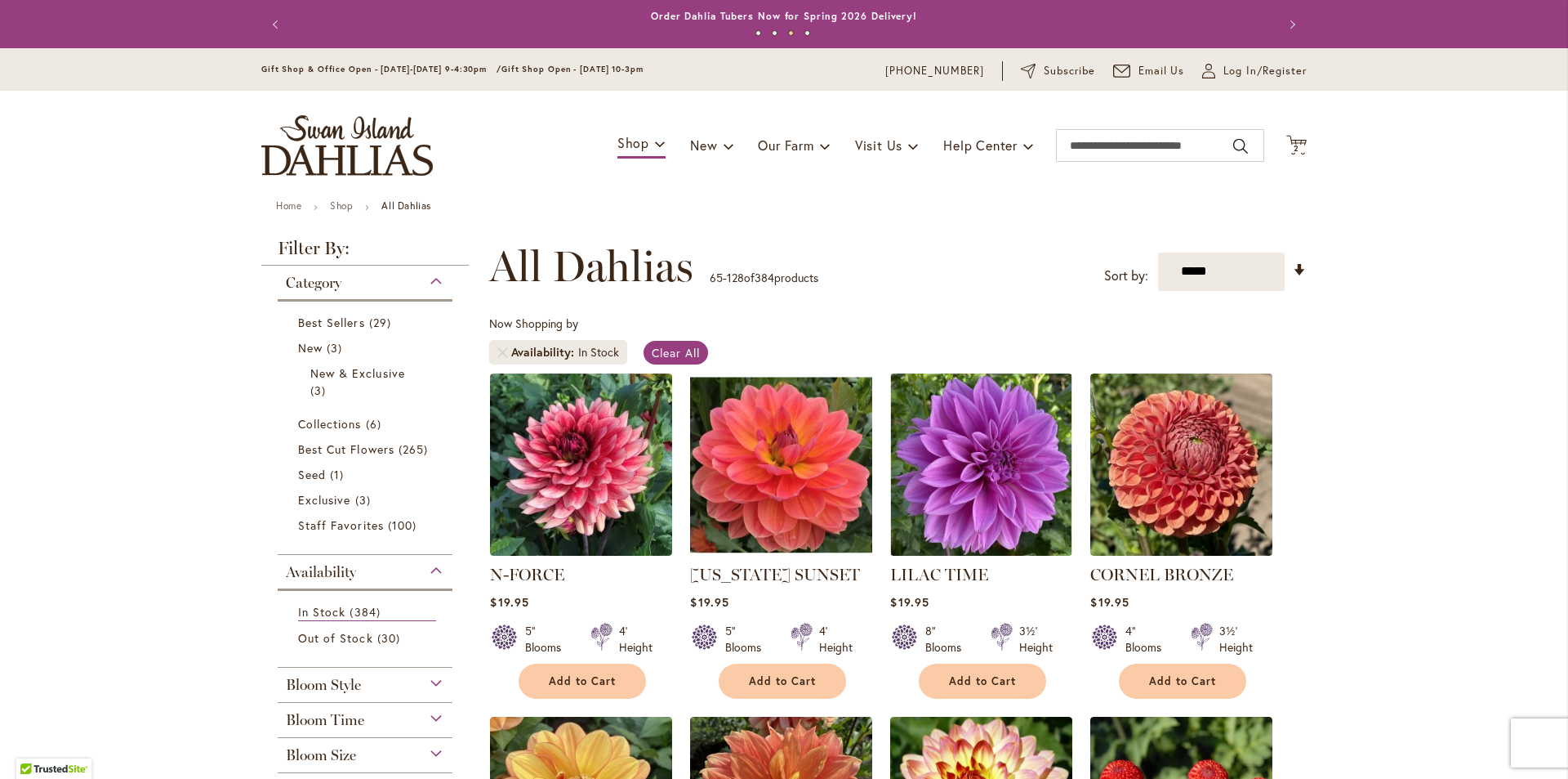
drag, startPoint x: 1328, startPoint y: 492, endPoint x: 1289, endPoint y: 116, distance: 378.0
click at [1294, 265] on link "Set Ascending Direction" at bounding box center [1299, 270] width 14 height 19
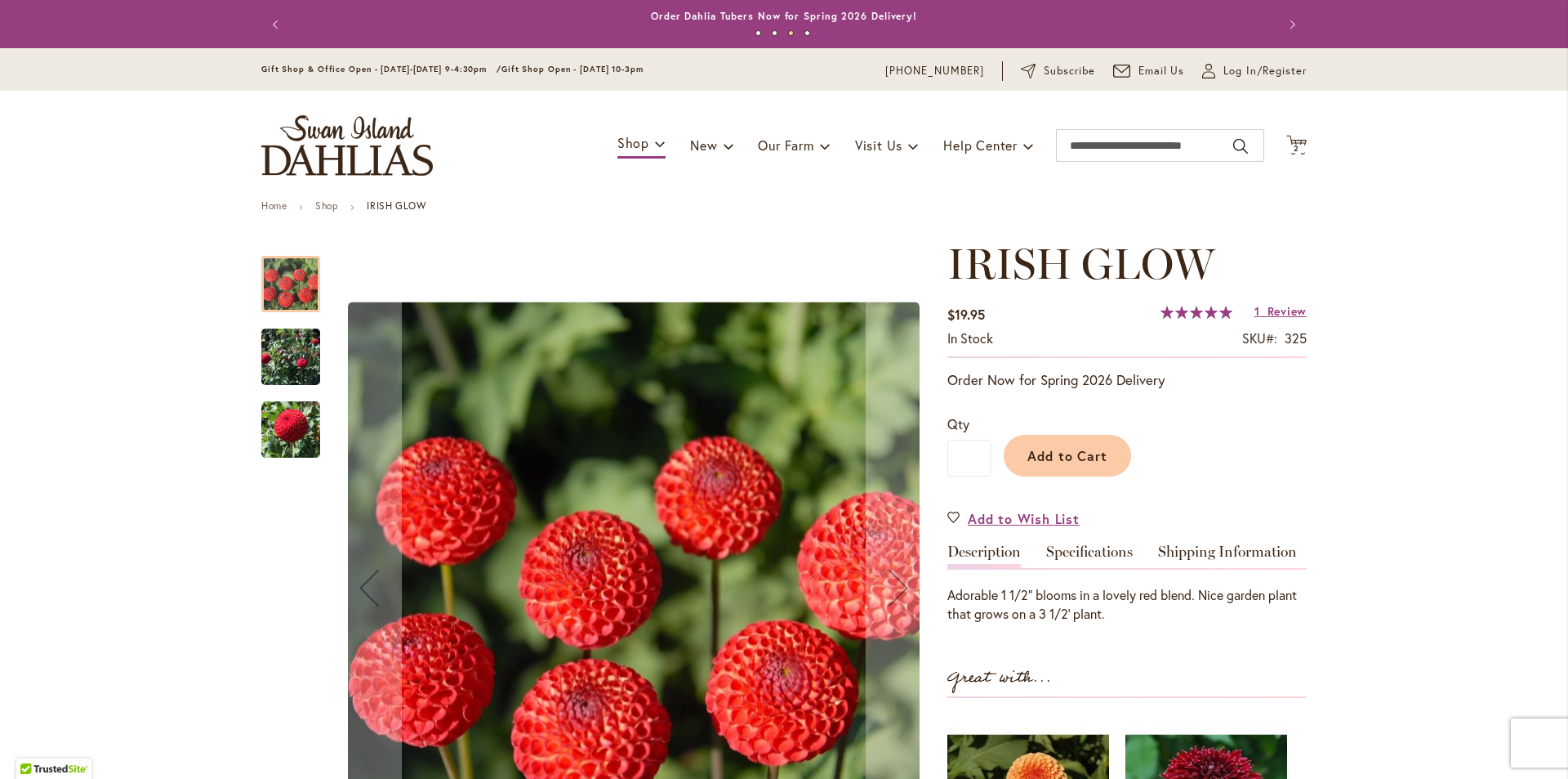
click at [298, 350] on img "IRISH GLOW" at bounding box center [291, 357] width 59 height 81
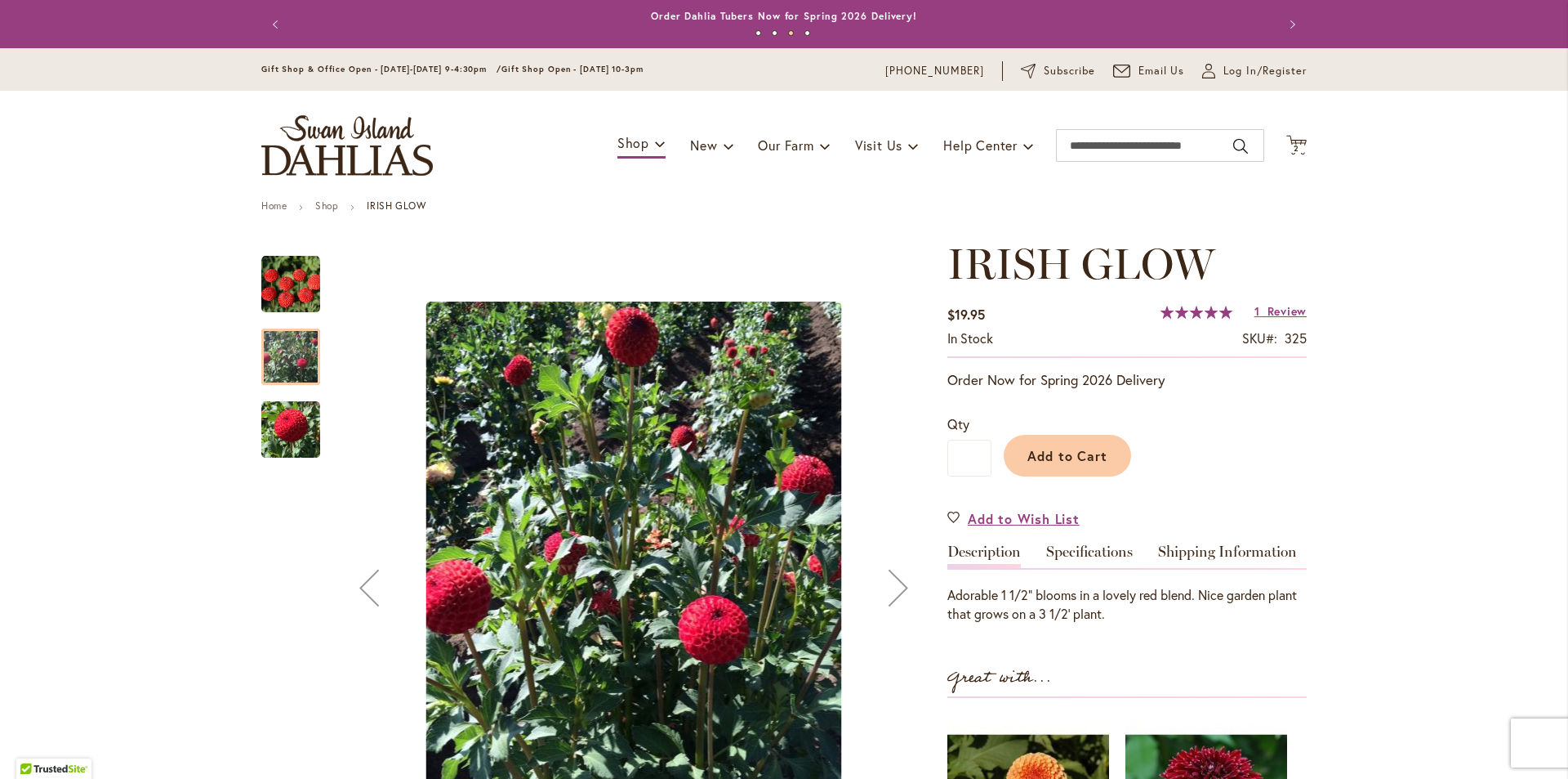
click at [285, 409] on img "IRISH GLOW" at bounding box center [291, 429] width 59 height 61
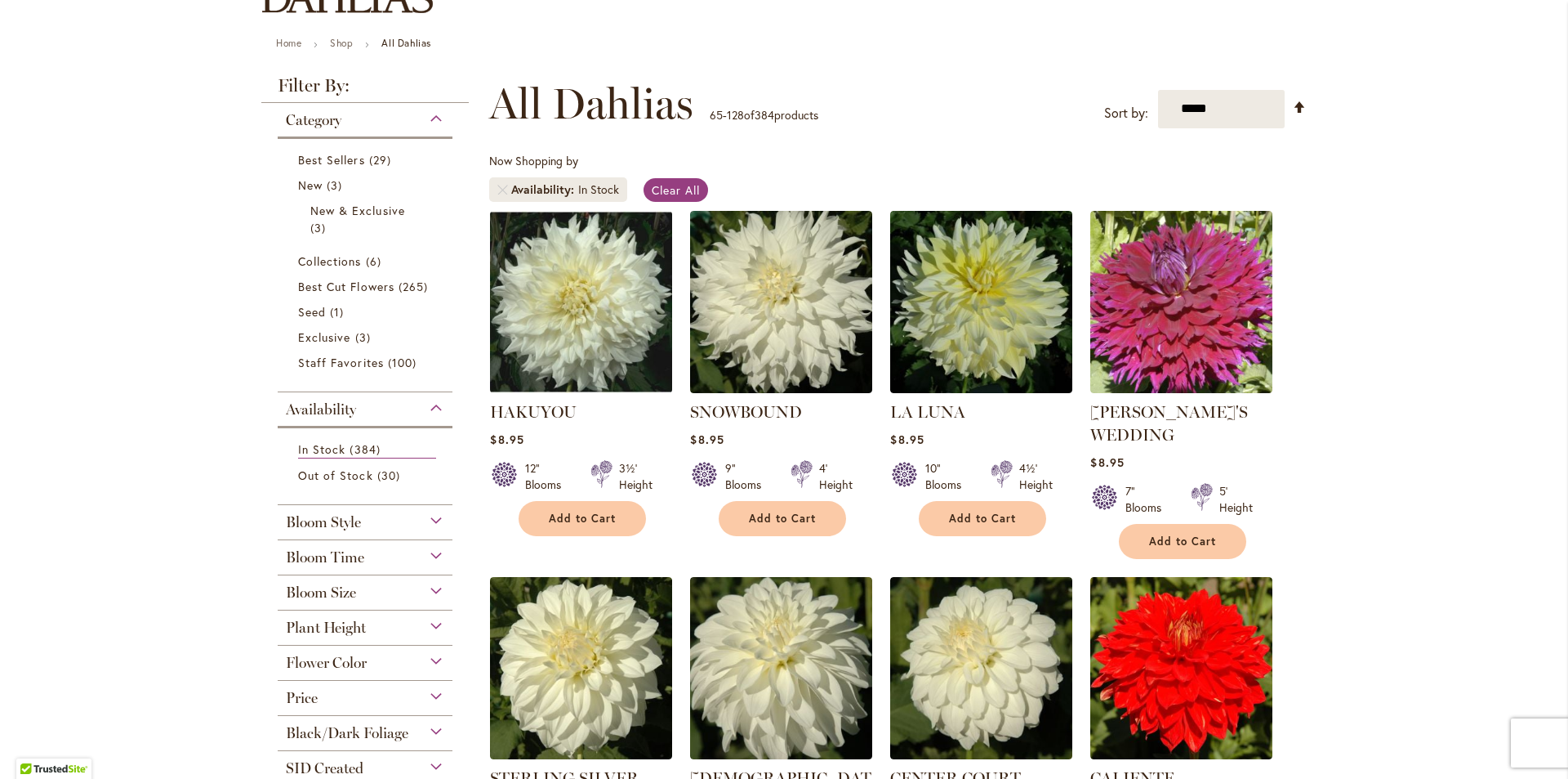
scroll to position [326, 0]
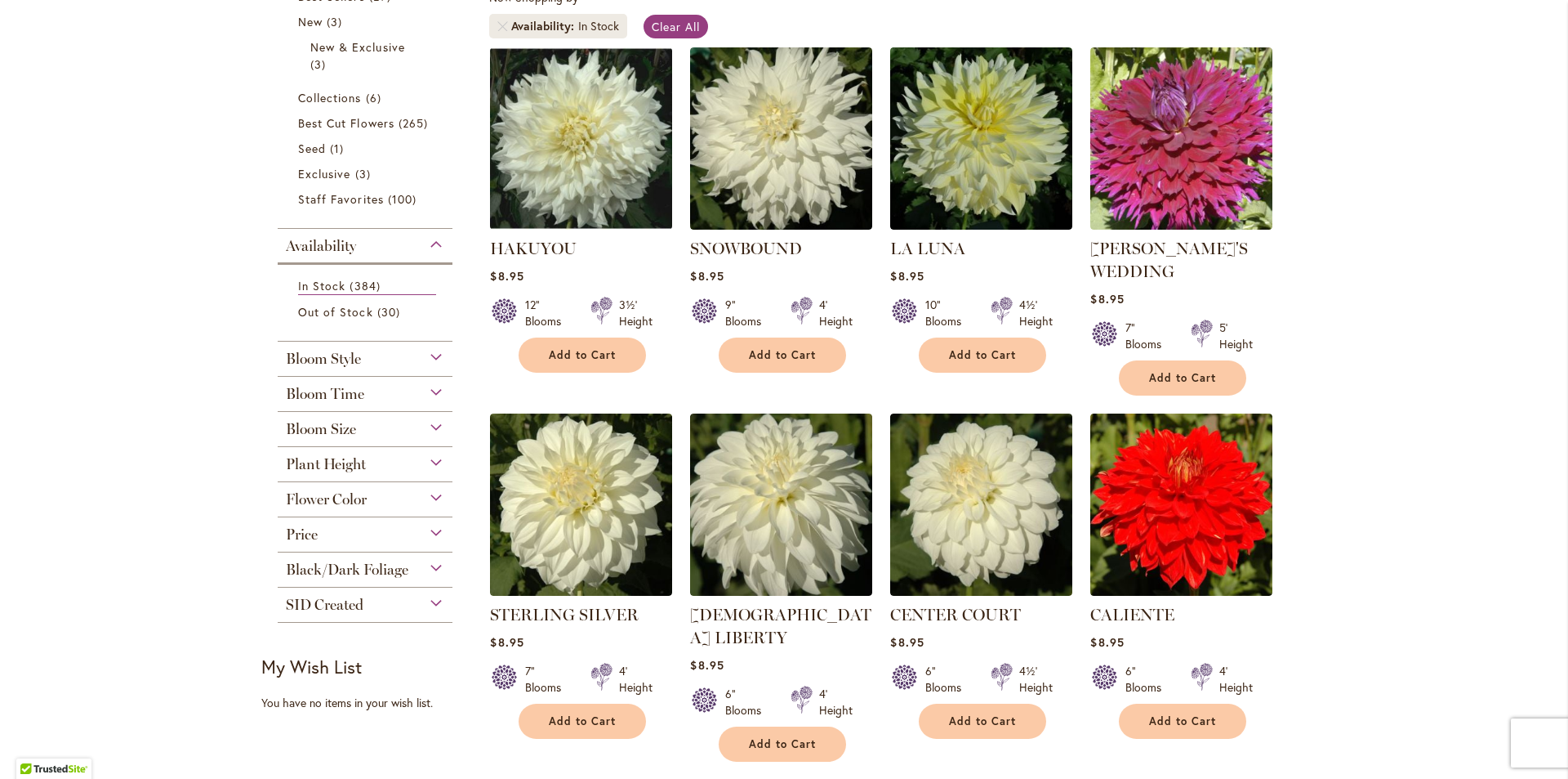
click at [420, 425] on div "Bloom Size" at bounding box center [365, 425] width 175 height 26
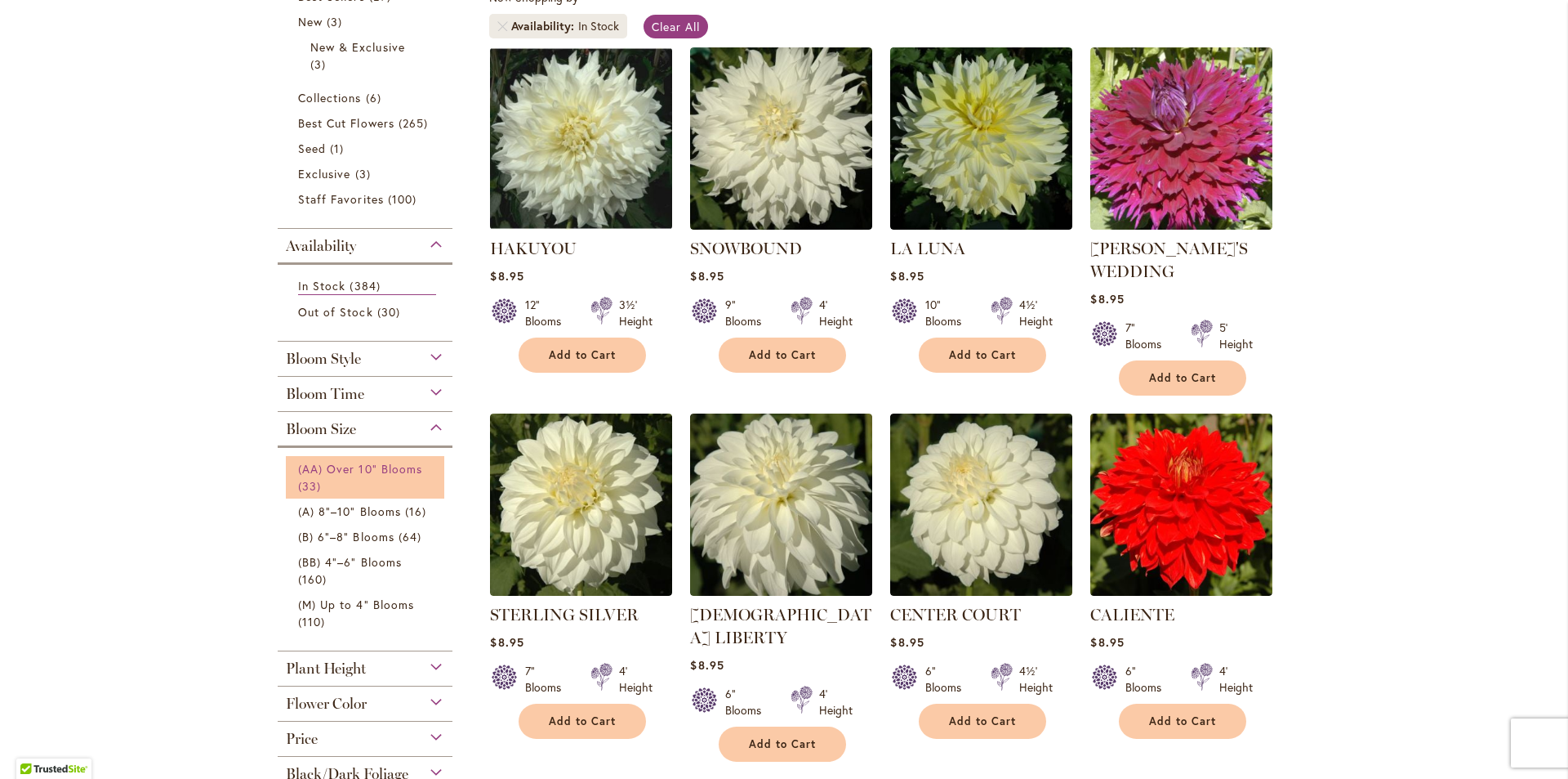
click at [347, 474] on span "(AA) Over 10" Blooms" at bounding box center [360, 468] width 124 height 16
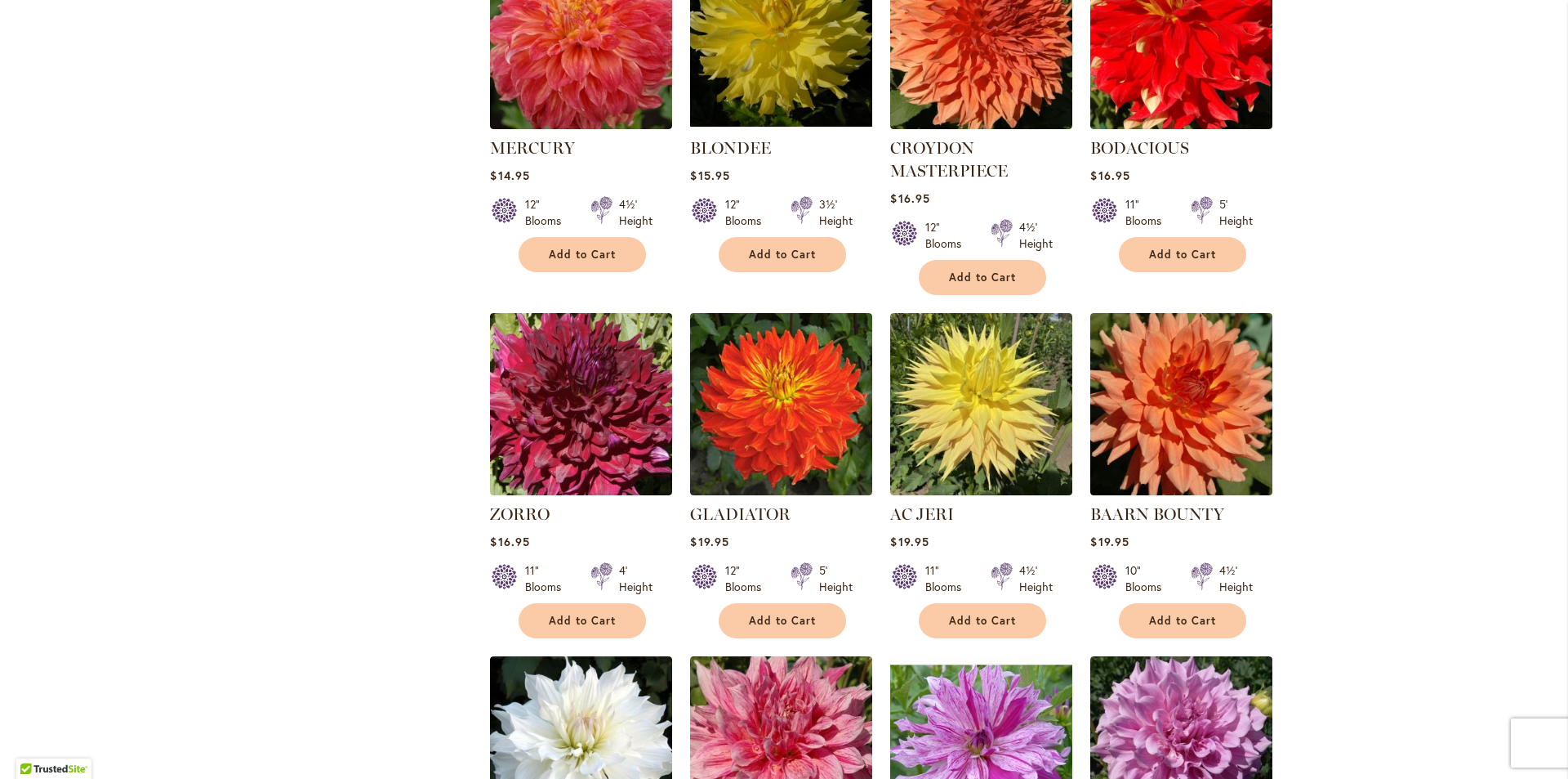
scroll to position [1888, 0]
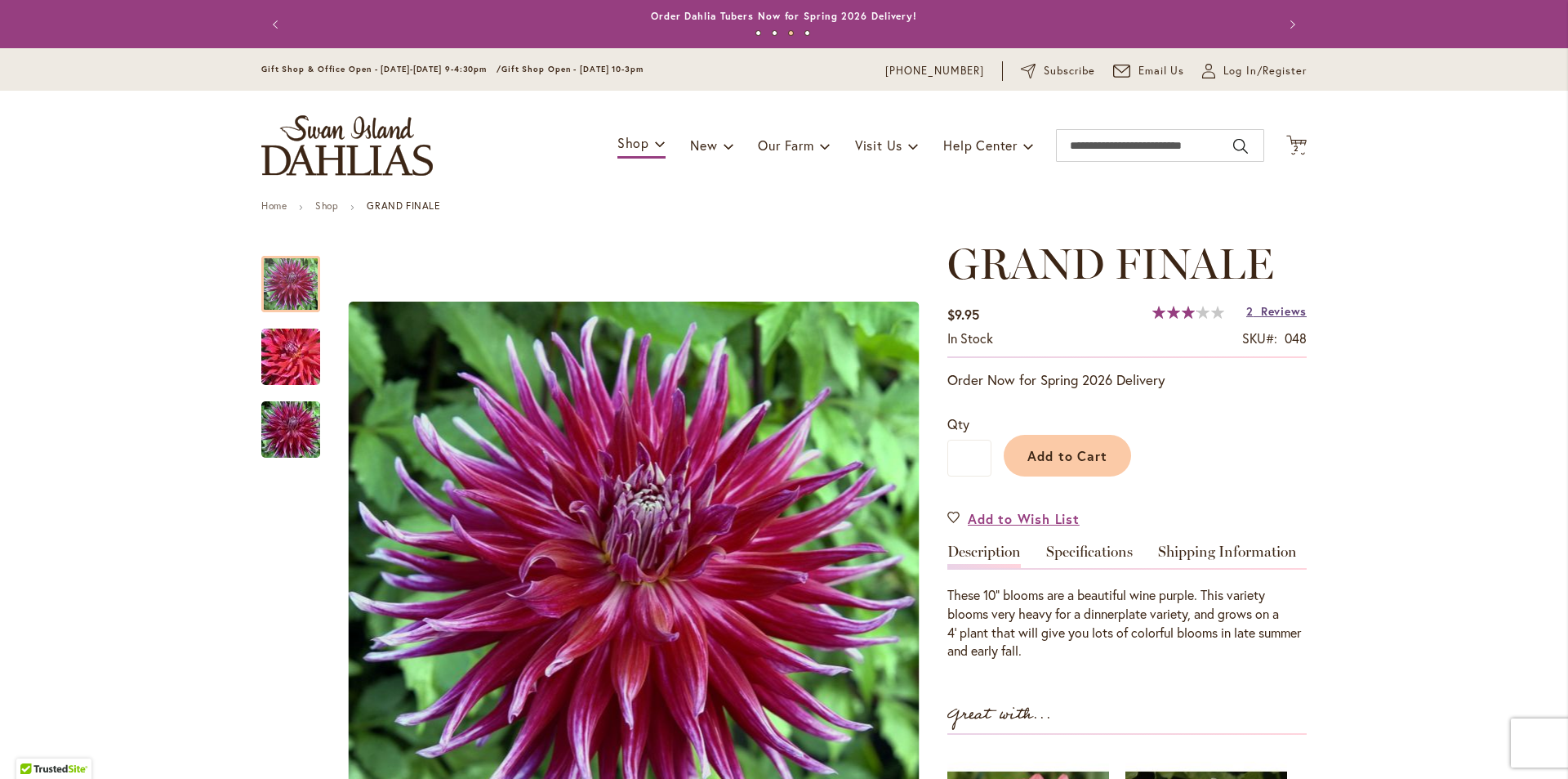
click at [1288, 316] on span "Reviews" at bounding box center [1284, 311] width 46 height 16
click at [1302, 145] on div "Toggle Nav Shop Dahlia Tubers Collections Fresh Cut Dahlias Gardening Supplies …" at bounding box center [784, 145] width 1078 height 109
click at [1294, 145] on span "2" at bounding box center [1296, 148] width 6 height 11
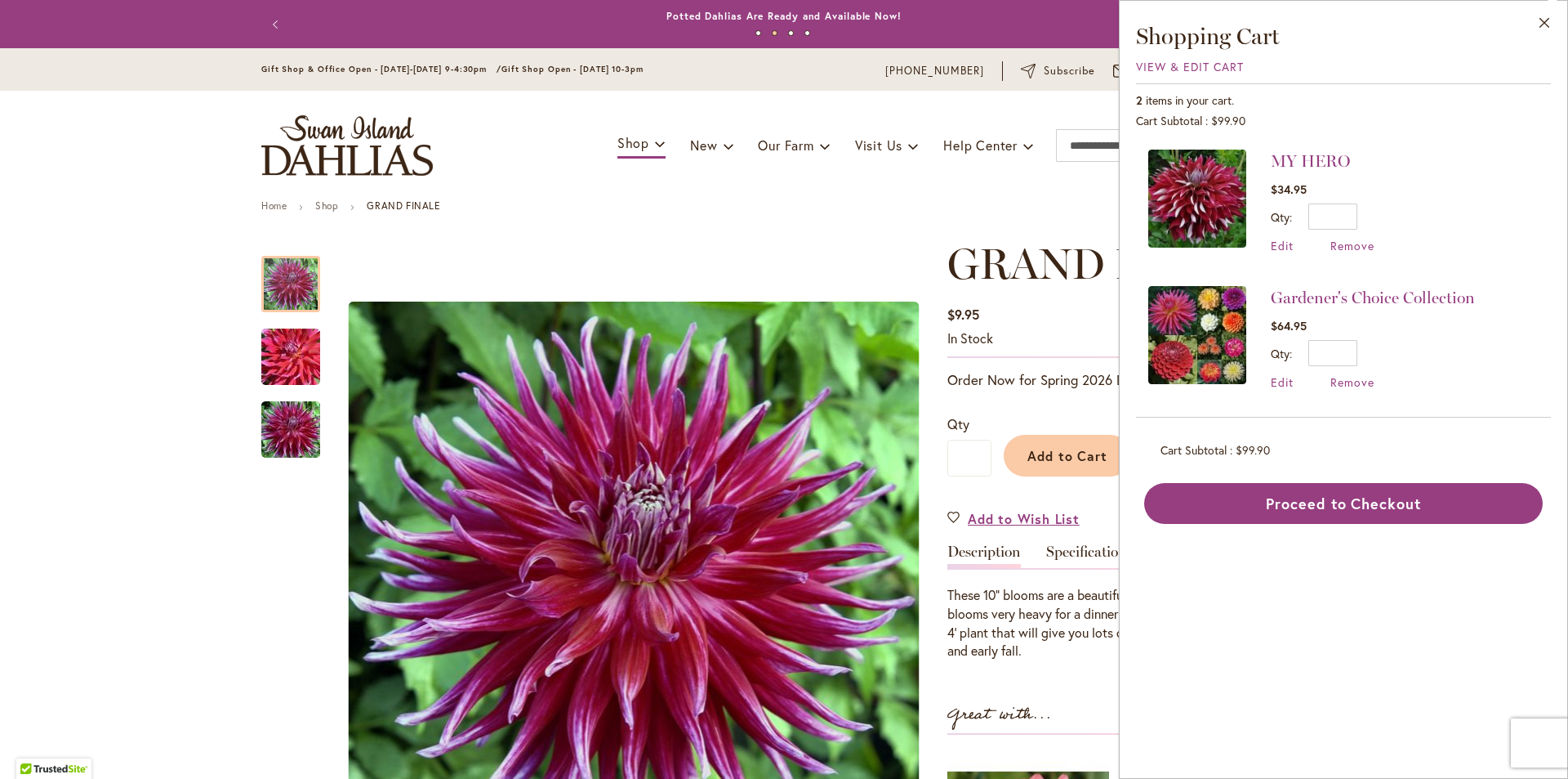
click at [1199, 191] on img at bounding box center [1197, 198] width 98 height 98
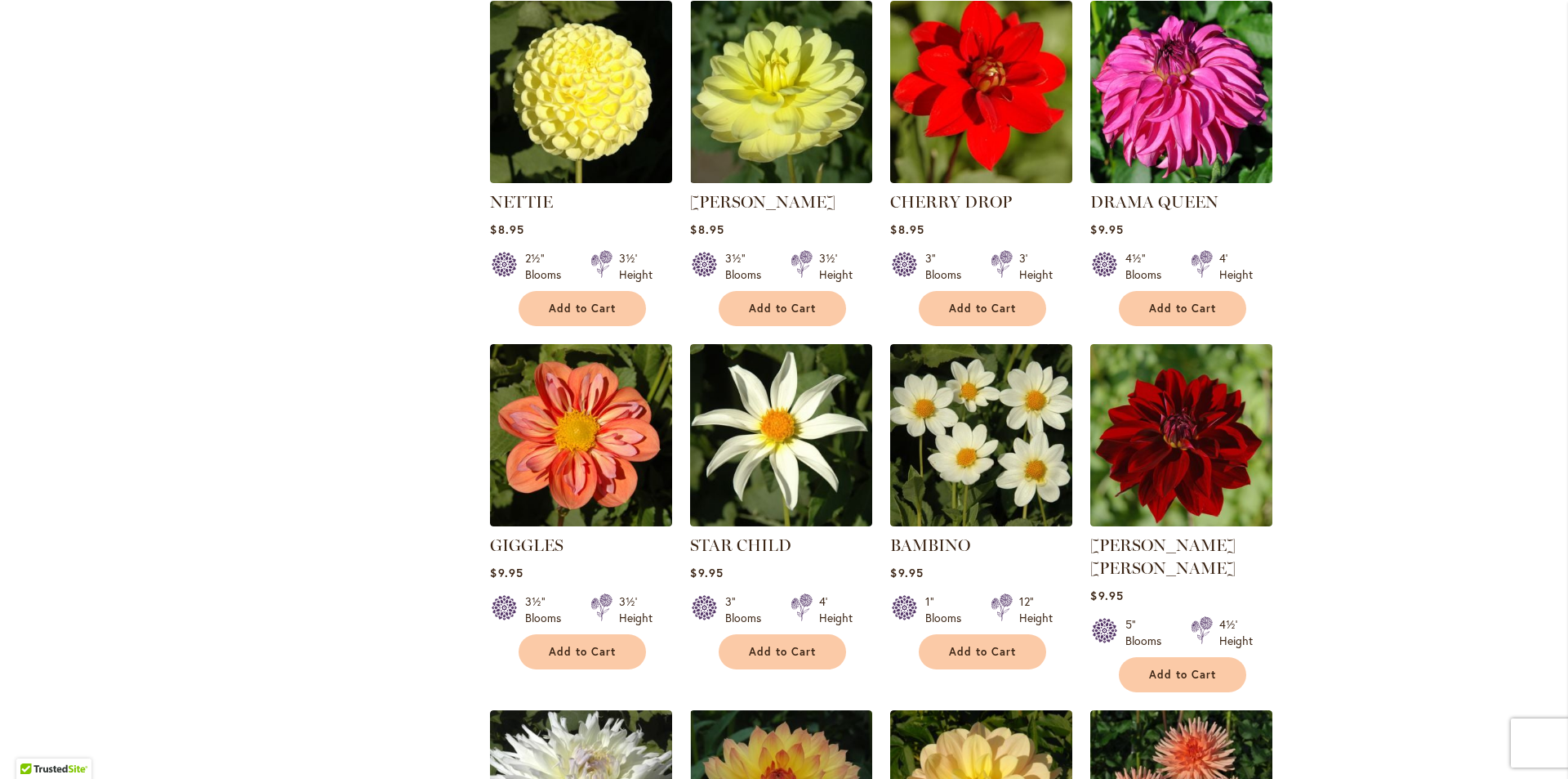
scroll to position [1144, 0]
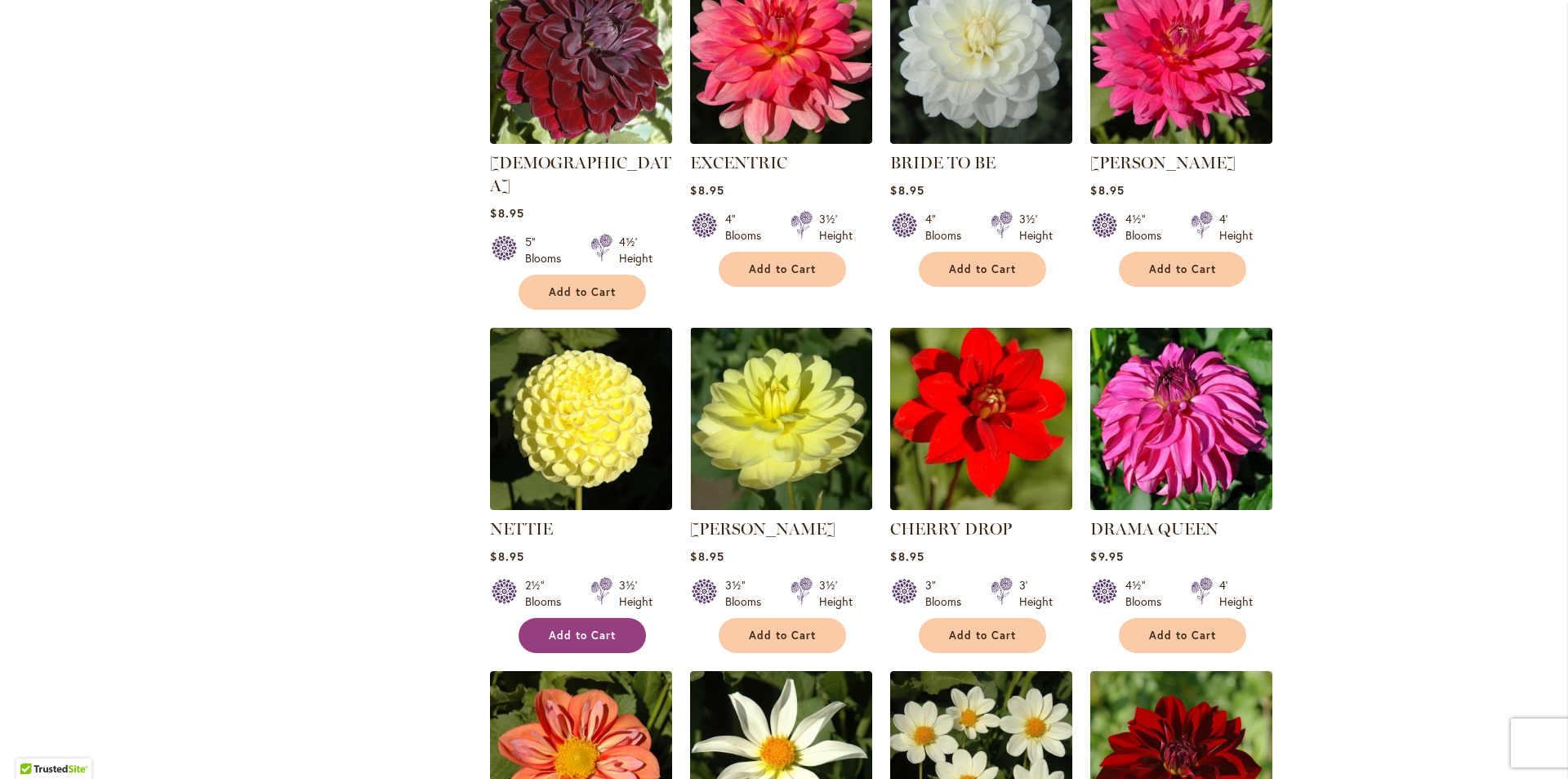
click at [584, 629] on span "Add to Cart" at bounding box center [582, 635] width 67 height 14
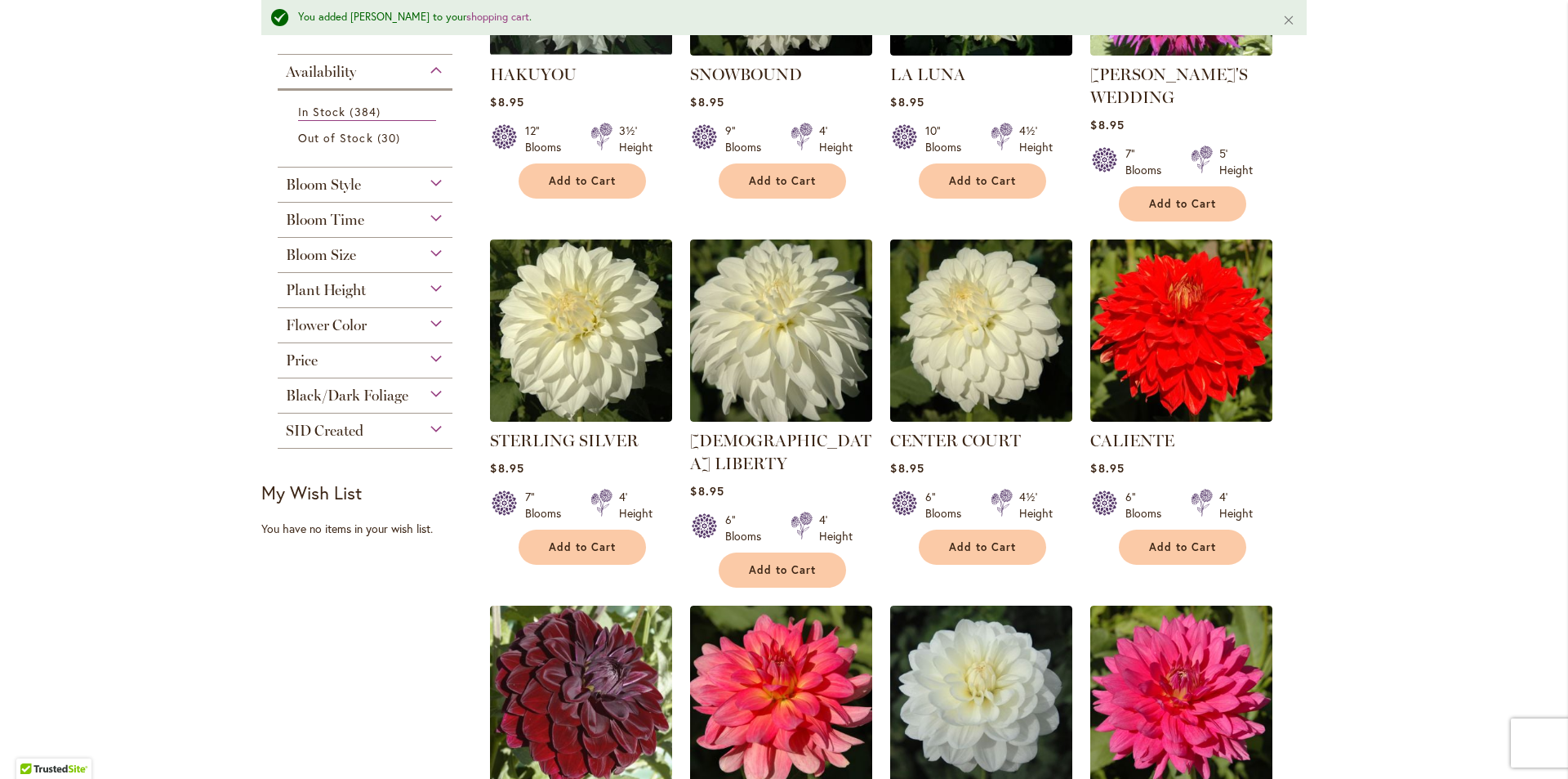
scroll to position [0, 0]
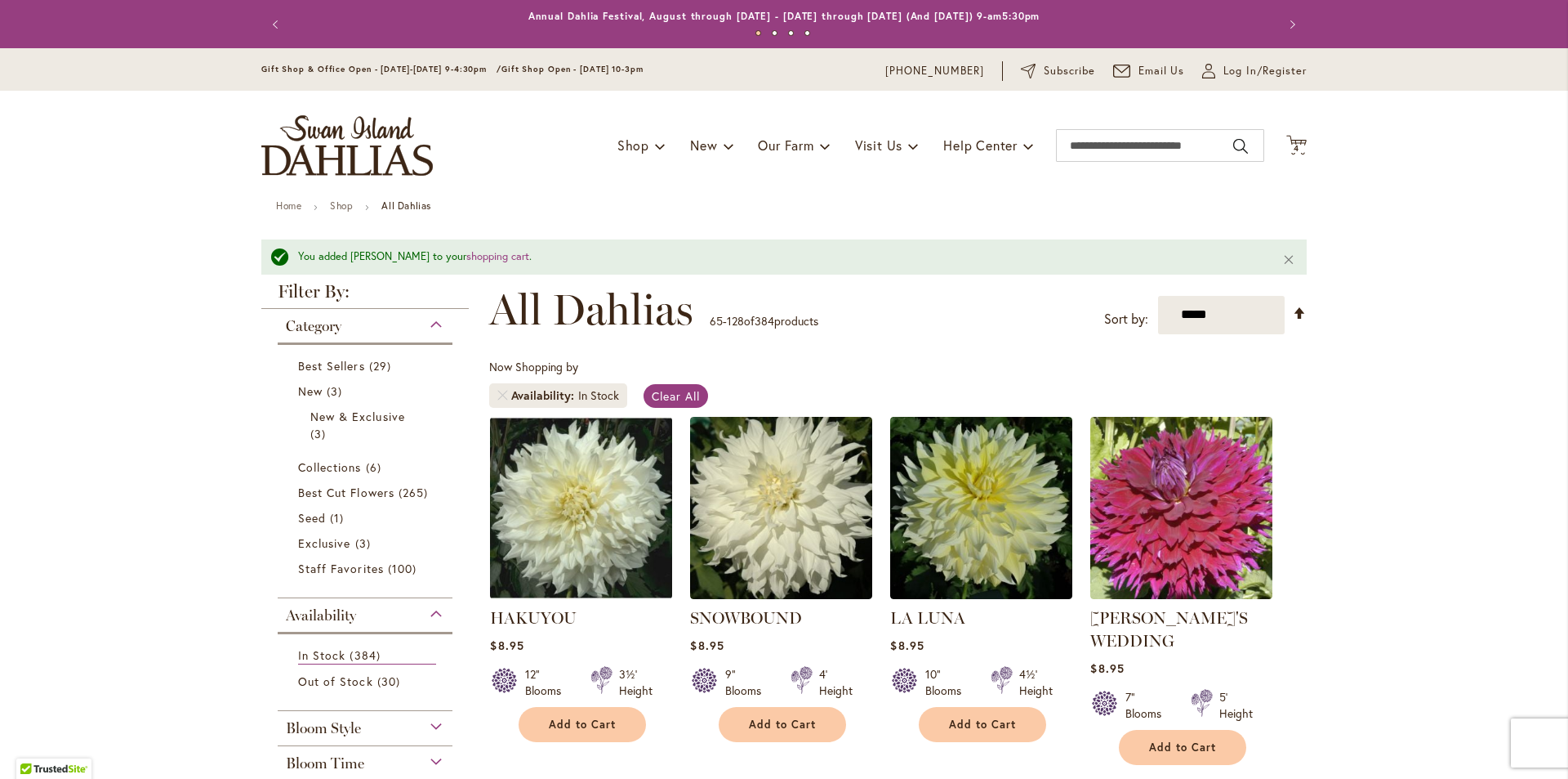
drag, startPoint x: 1400, startPoint y: 574, endPoint x: 1243, endPoint y: 208, distance: 398.3
click at [1294, 147] on span "4" at bounding box center [1296, 148] width 6 height 11
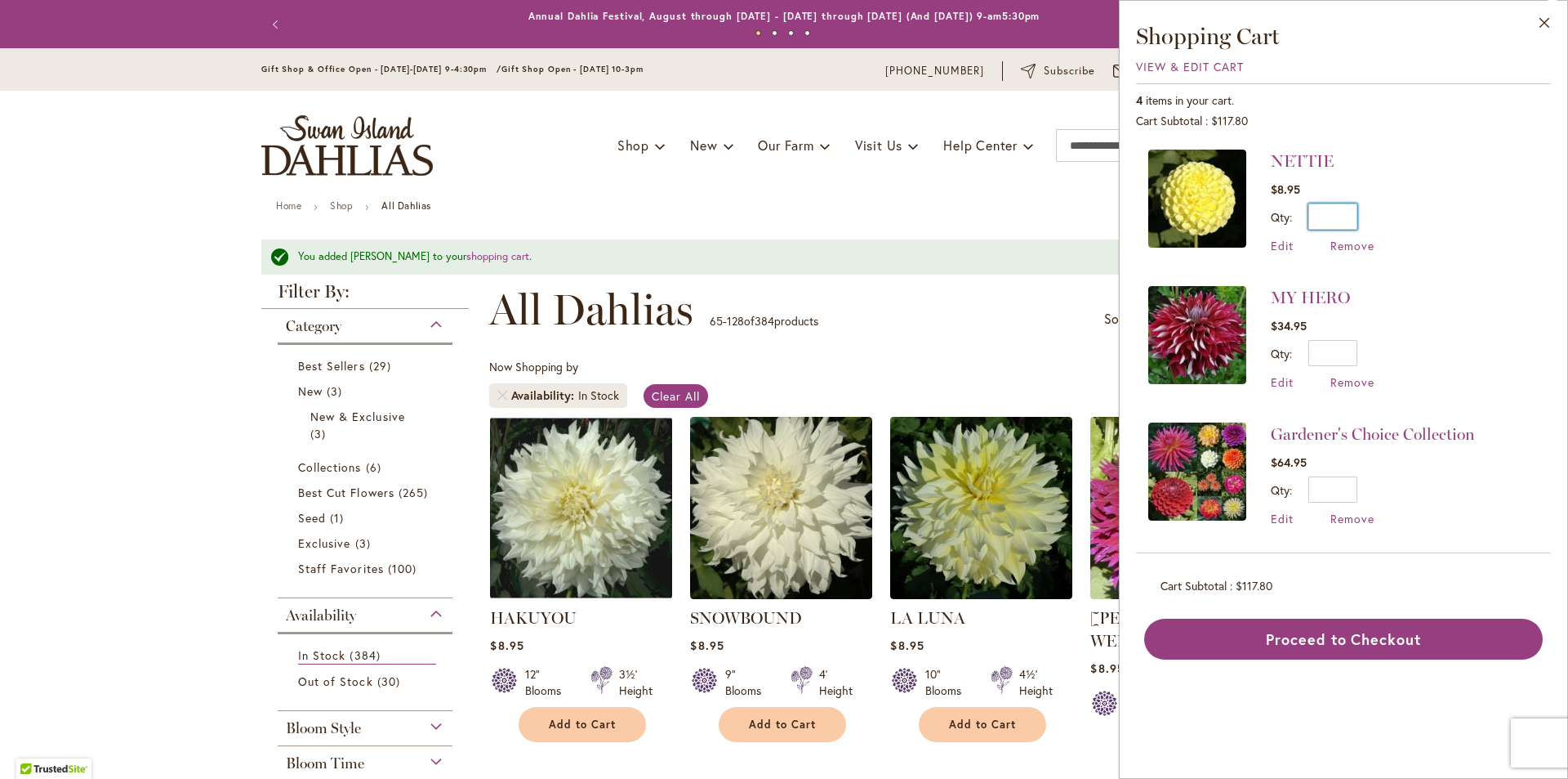
drag, startPoint x: 1341, startPoint y: 210, endPoint x: 1354, endPoint y: 210, distance: 13.0
click at [1354, 210] on input "*" at bounding box center [1333, 217] width 49 height 26
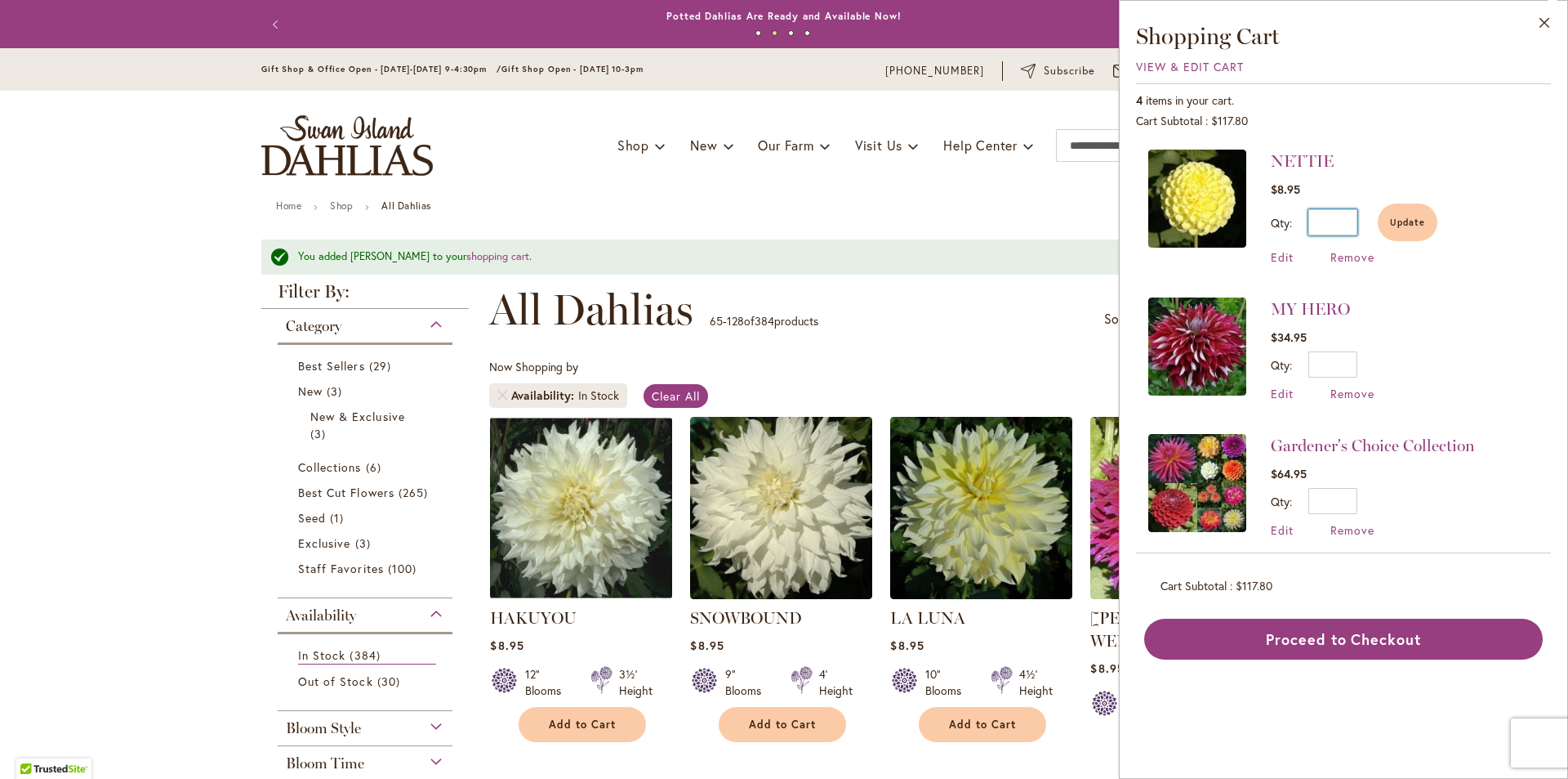
type input "*"
click at [1357, 615] on div "4 items in your cart. Cart Subtotal $117.80 Recently added item(s) NETTIE $8.95…" at bounding box center [1343, 371] width 415 height 576
click at [1176, 68] on span "View & Edit Cart" at bounding box center [1189, 67] width 108 height 16
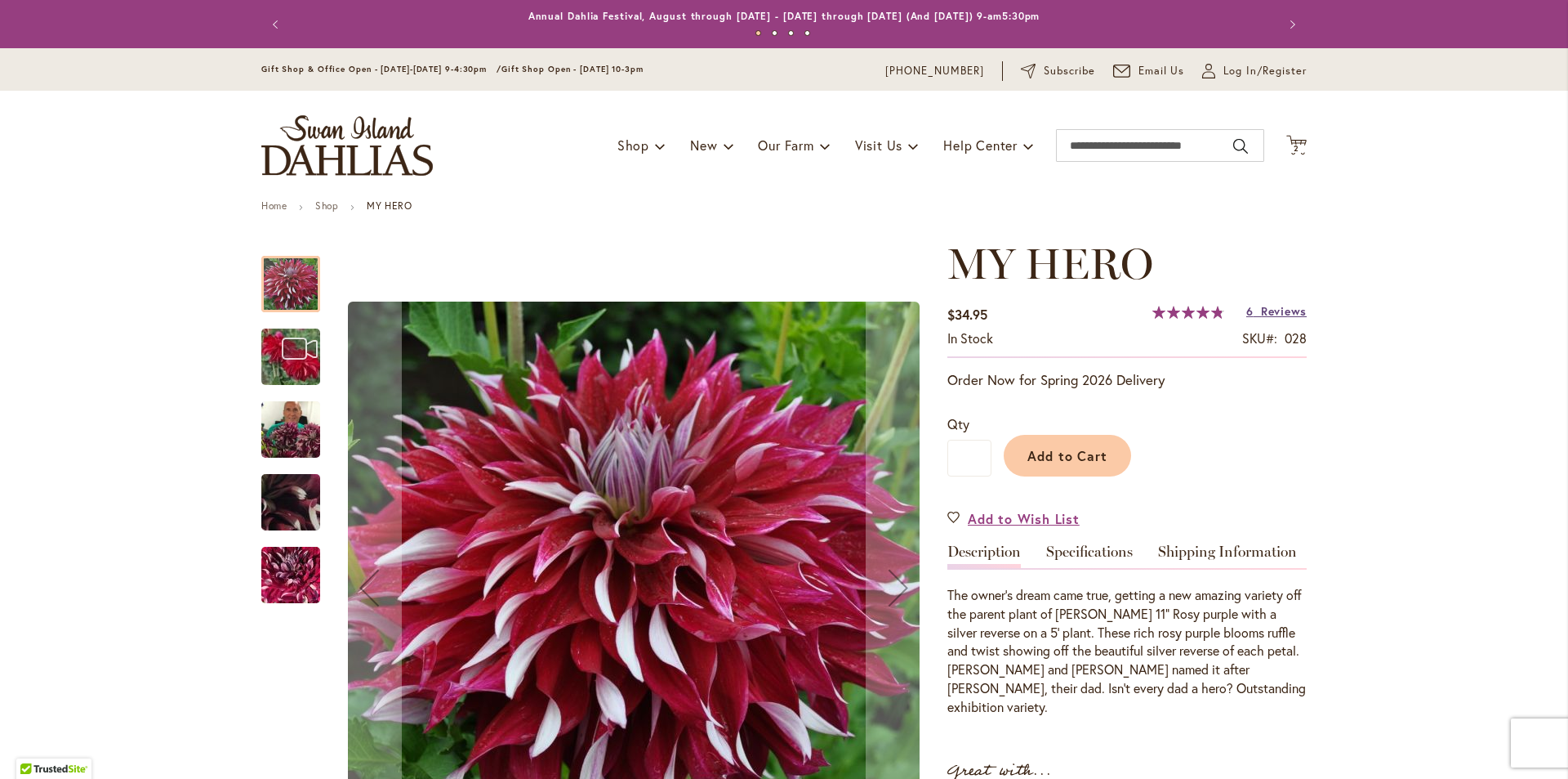
click at [1290, 307] on span "Reviews" at bounding box center [1284, 311] width 46 height 16
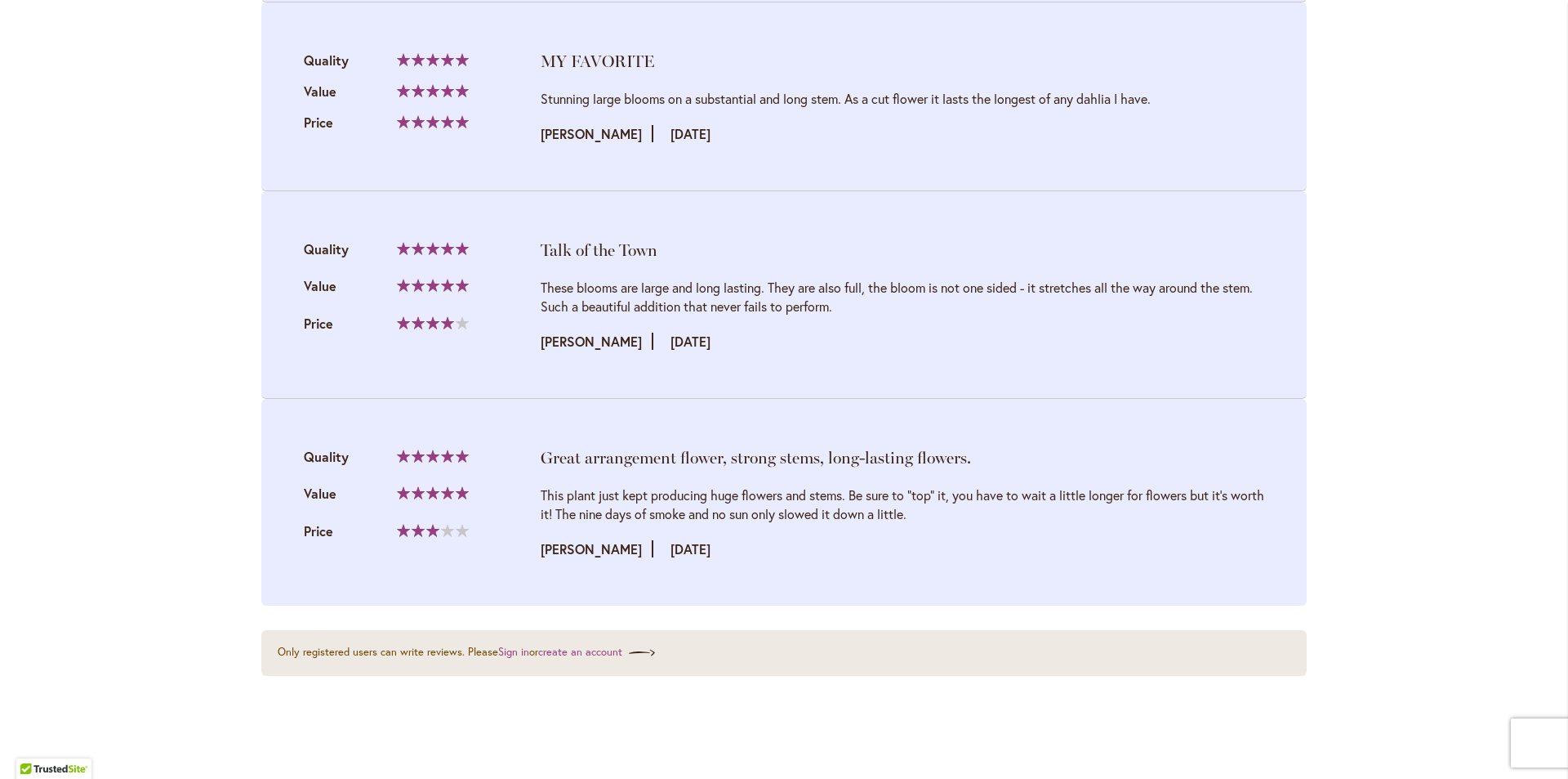
scroll to position [2588, 0]
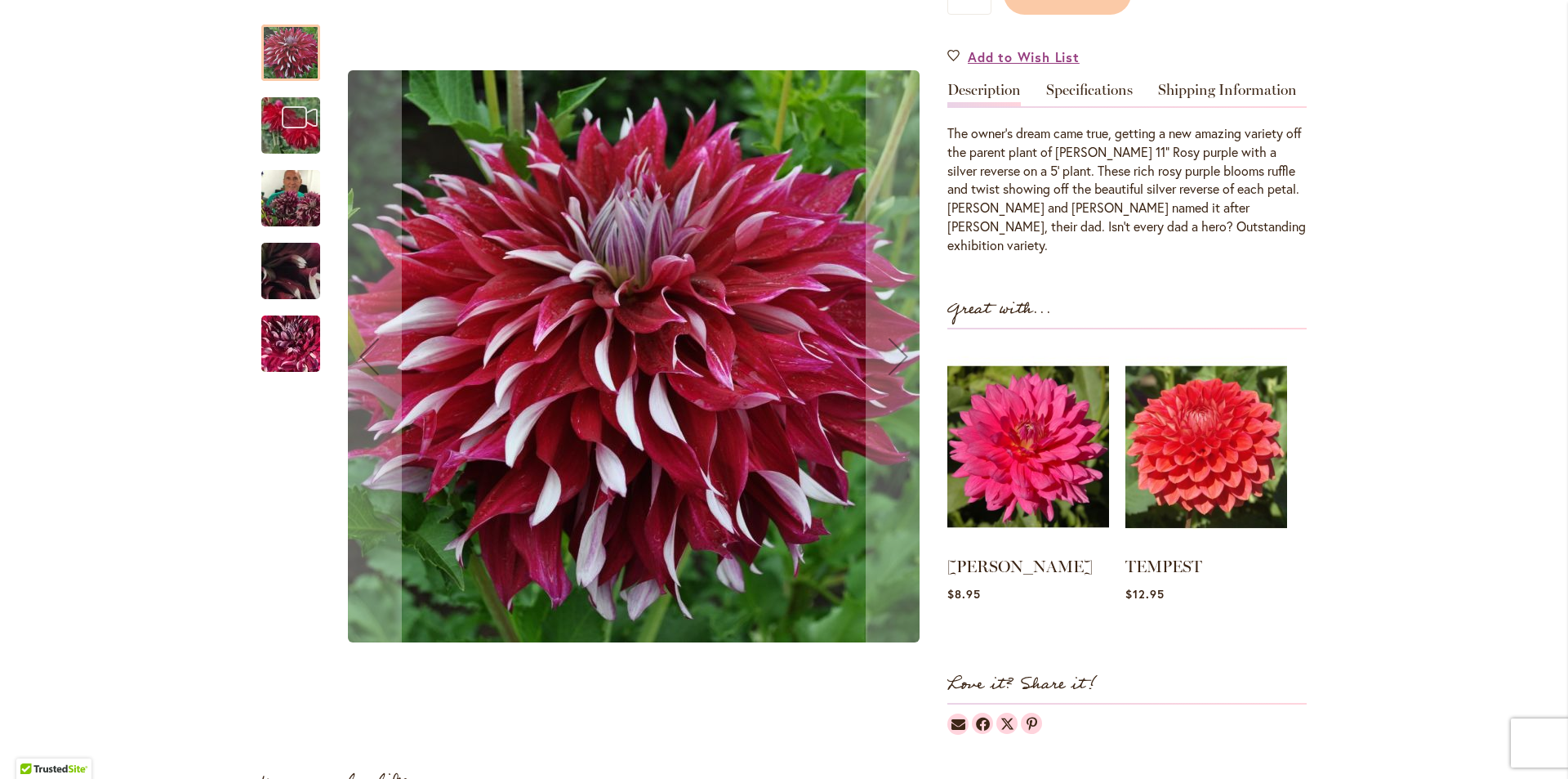
drag, startPoint x: 1340, startPoint y: 377, endPoint x: 1329, endPoint y: 177, distance: 200.3
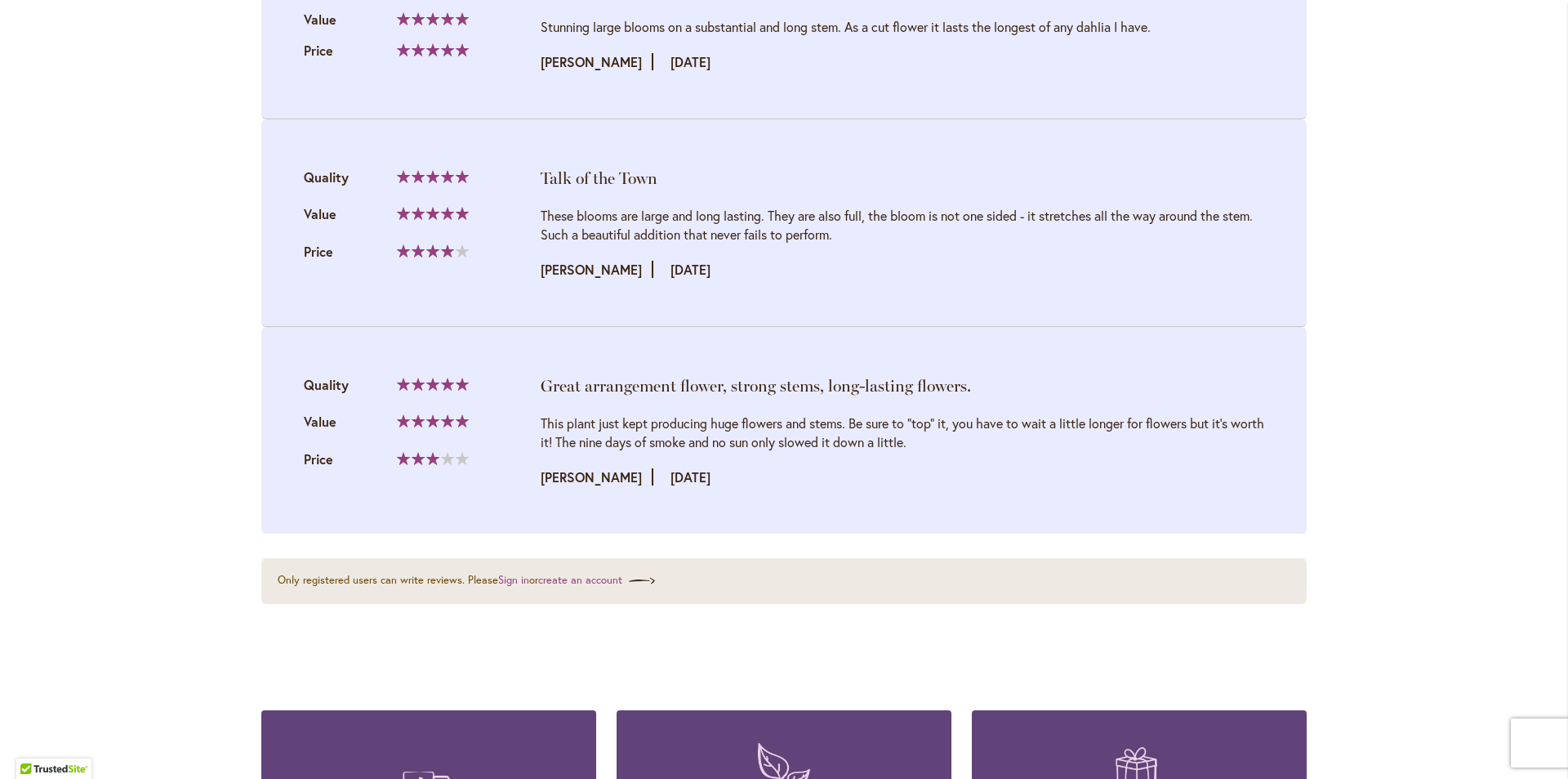
scroll to position [0, 0]
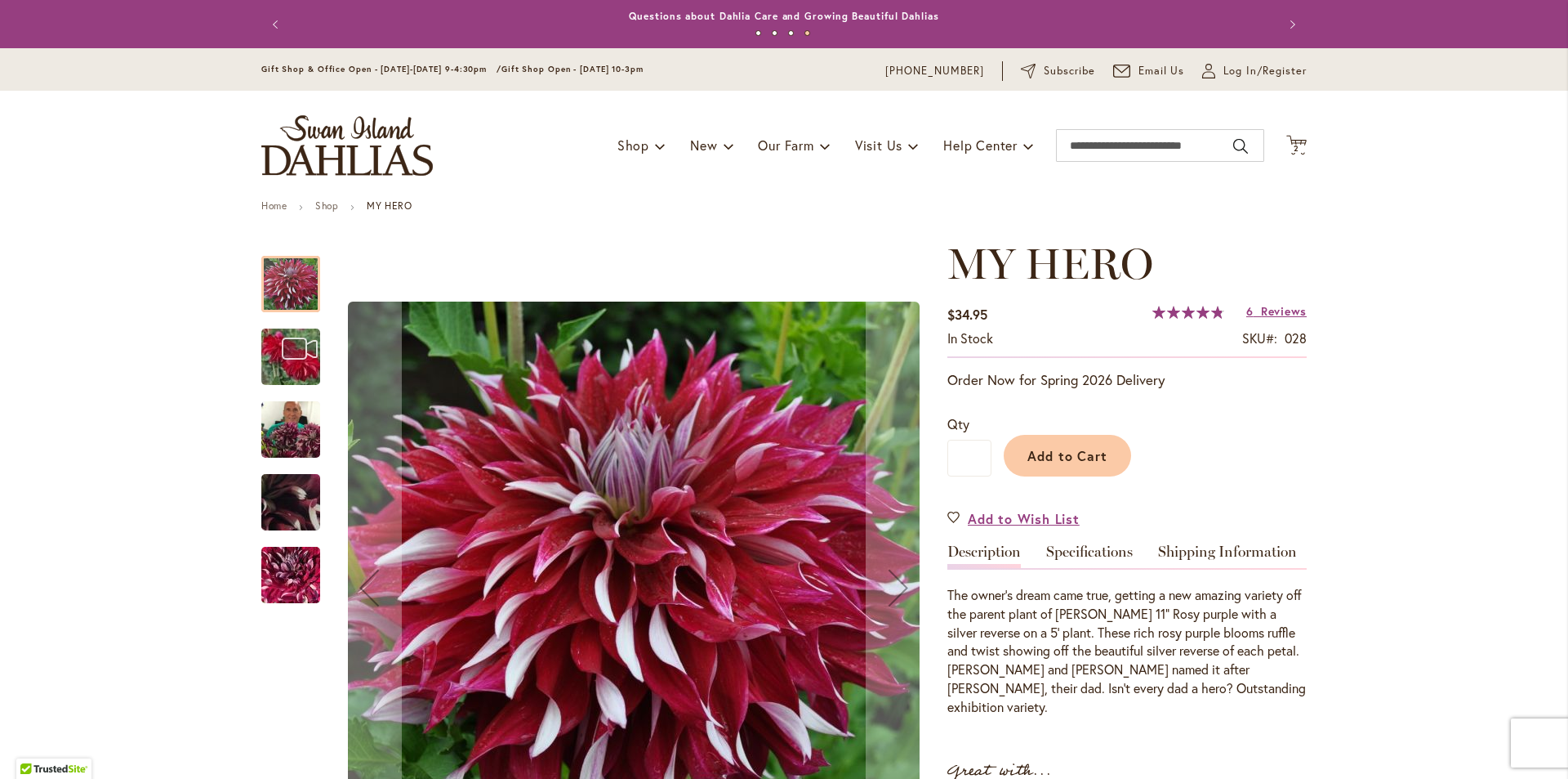
drag, startPoint x: 1334, startPoint y: 360, endPoint x: 1315, endPoint y: 56, distance: 304.6
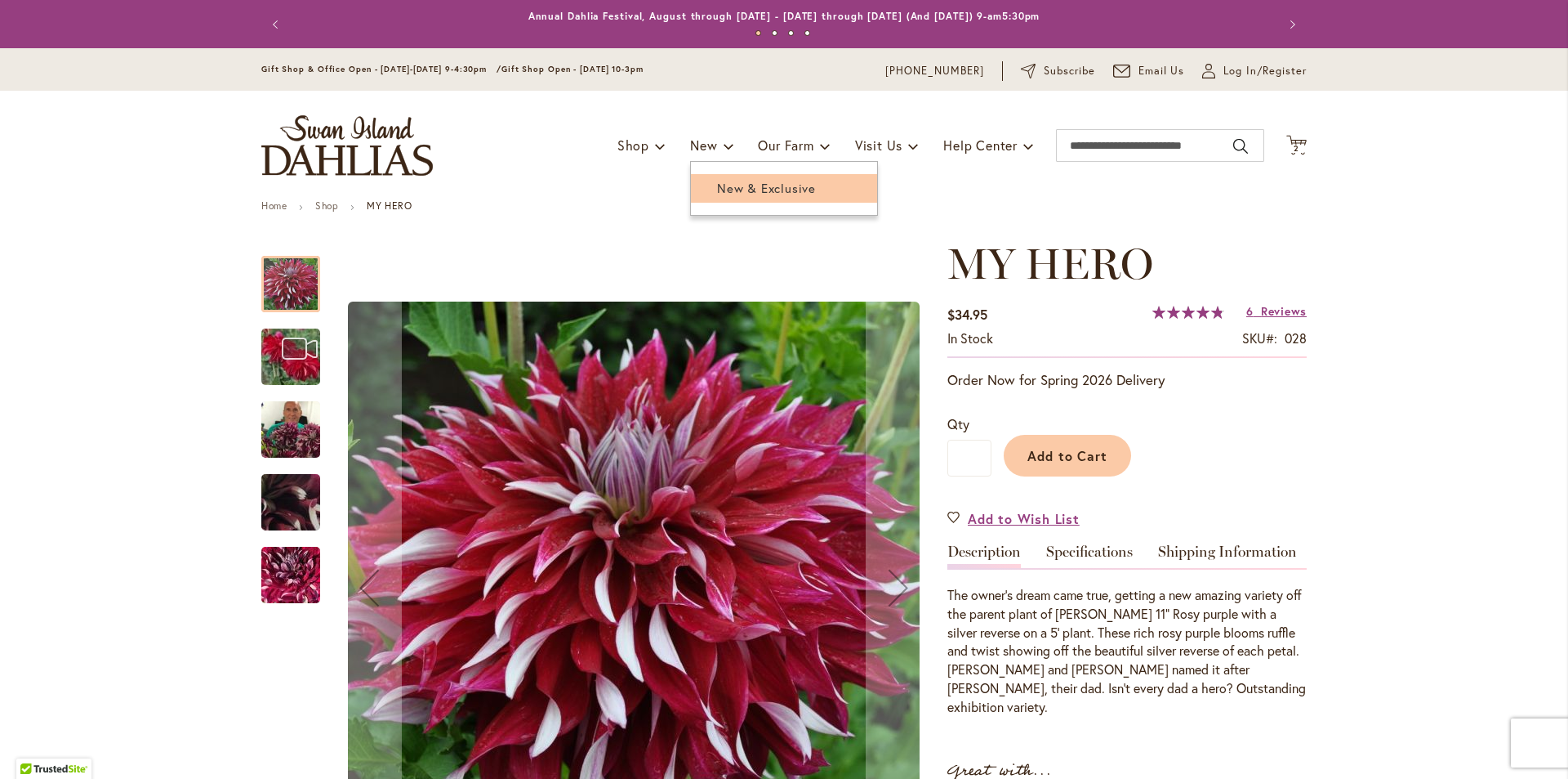
click at [717, 185] on span "New & Exclusive" at bounding box center [766, 188] width 99 height 16
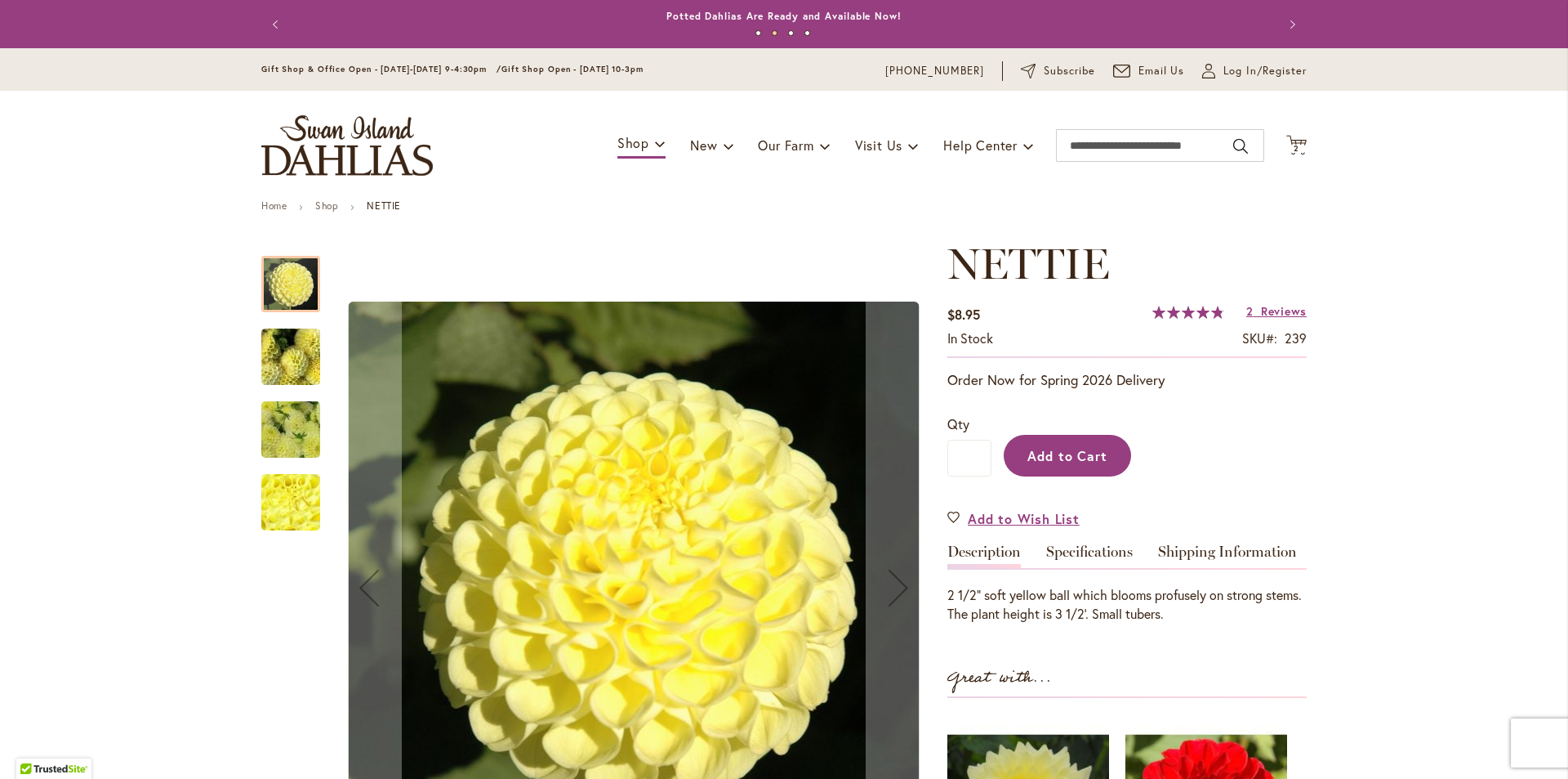
click at [1064, 451] on span "Add to Cart" at bounding box center [1068, 455] width 80 height 17
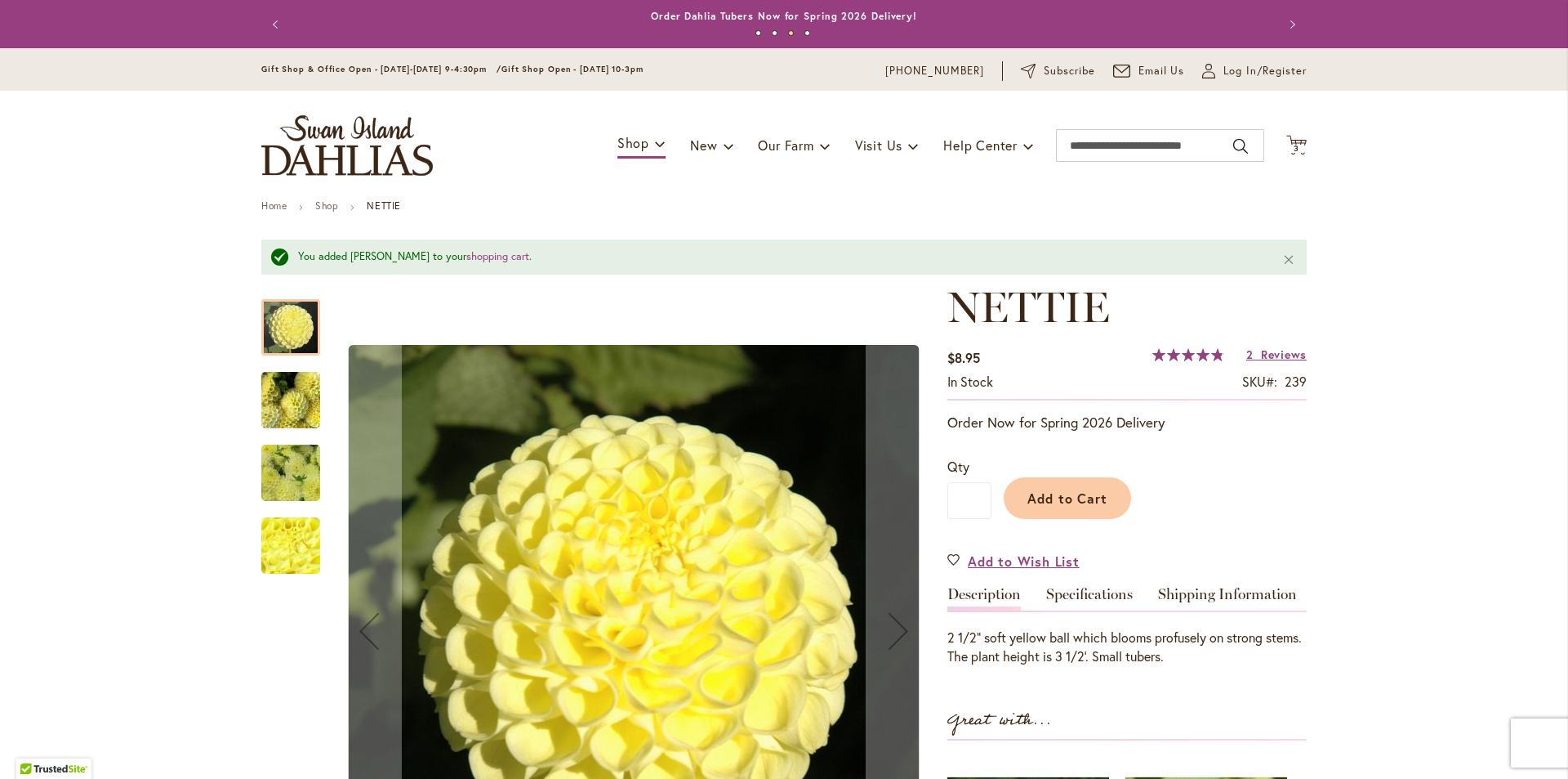
drag, startPoint x: 1347, startPoint y: 496, endPoint x: 1281, endPoint y: 254, distance: 250.8
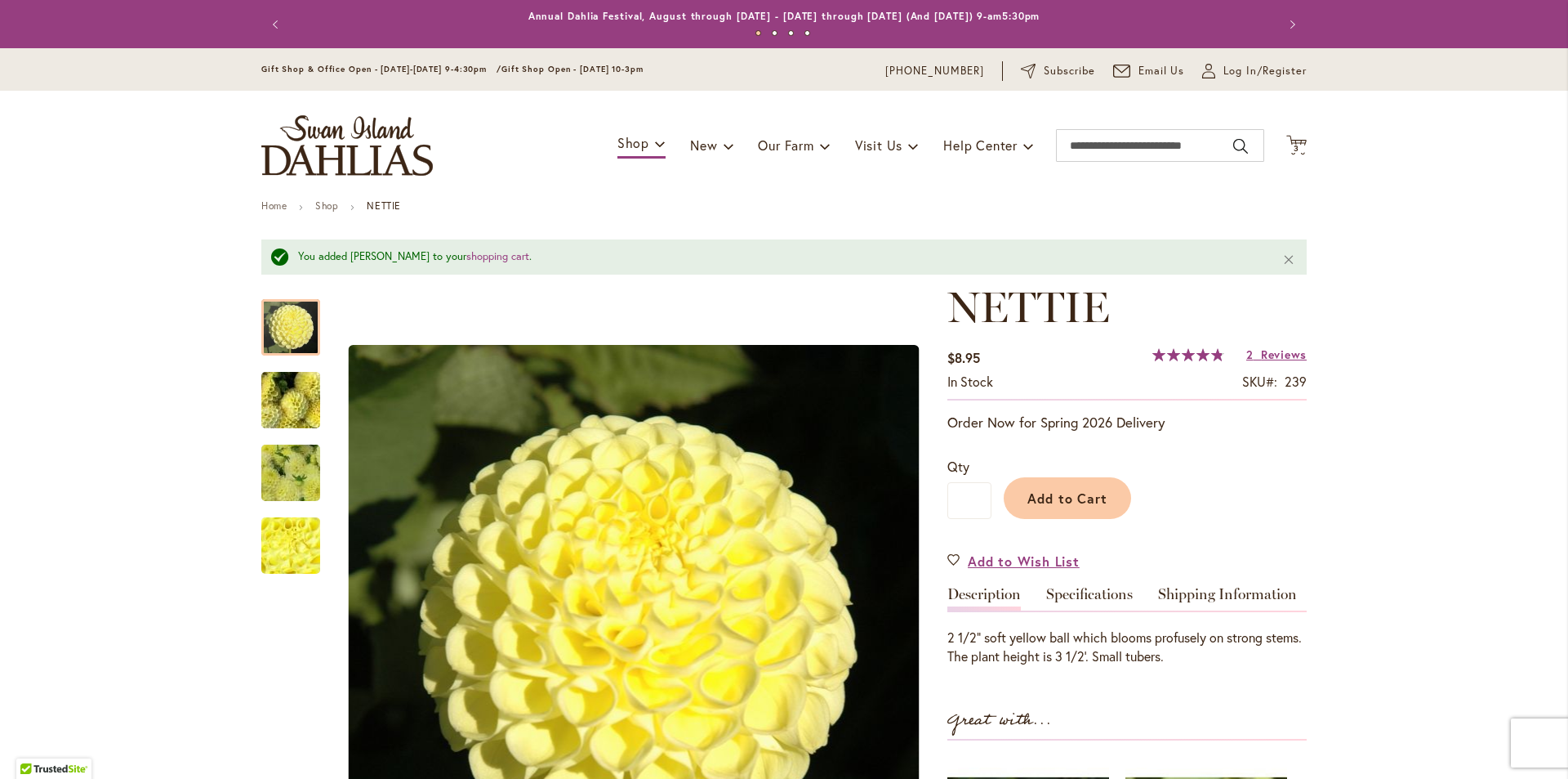
click at [365, 151] on img "store logo" at bounding box center [347, 145] width 172 height 61
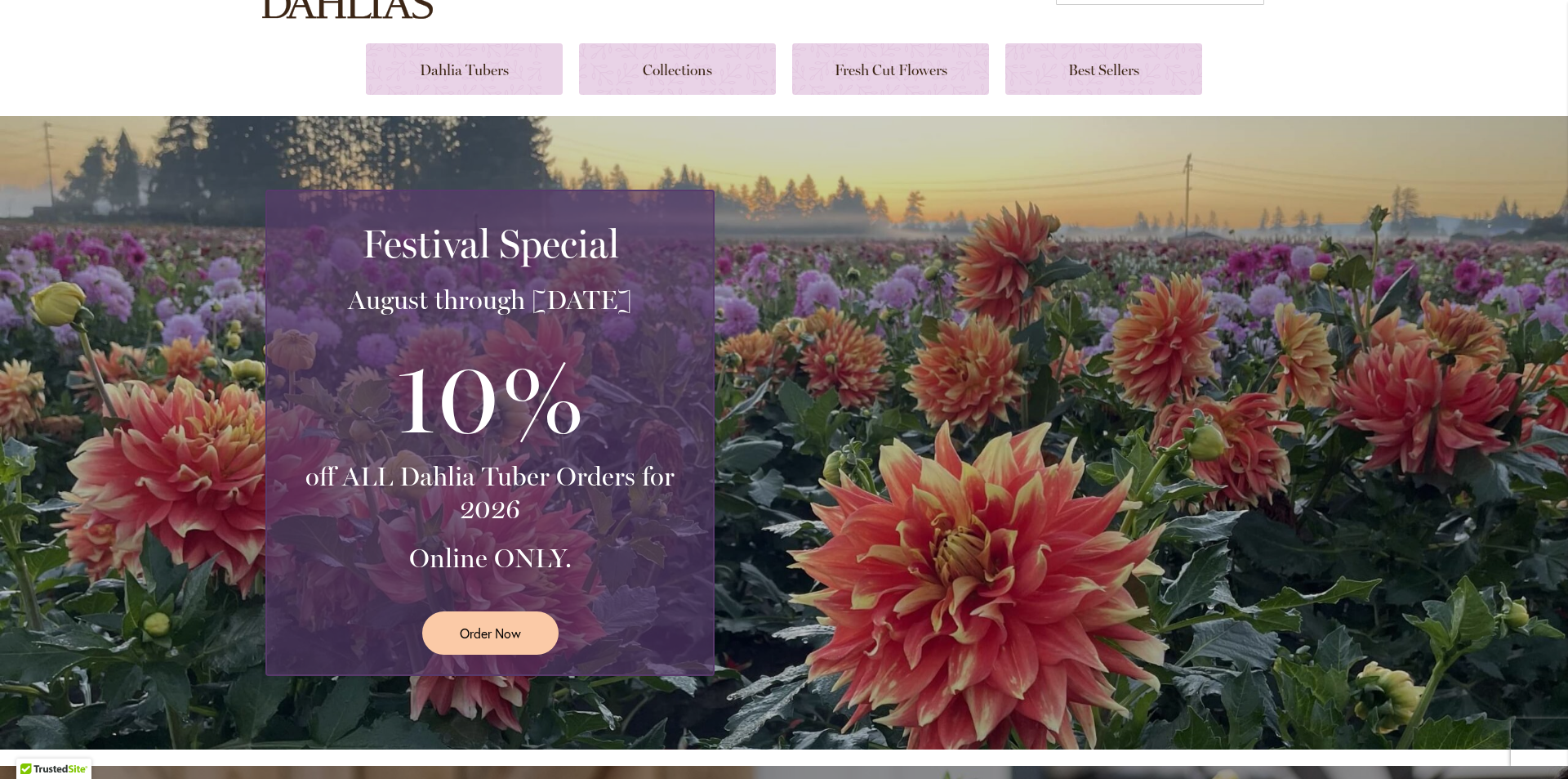
scroll to position [164, 0]
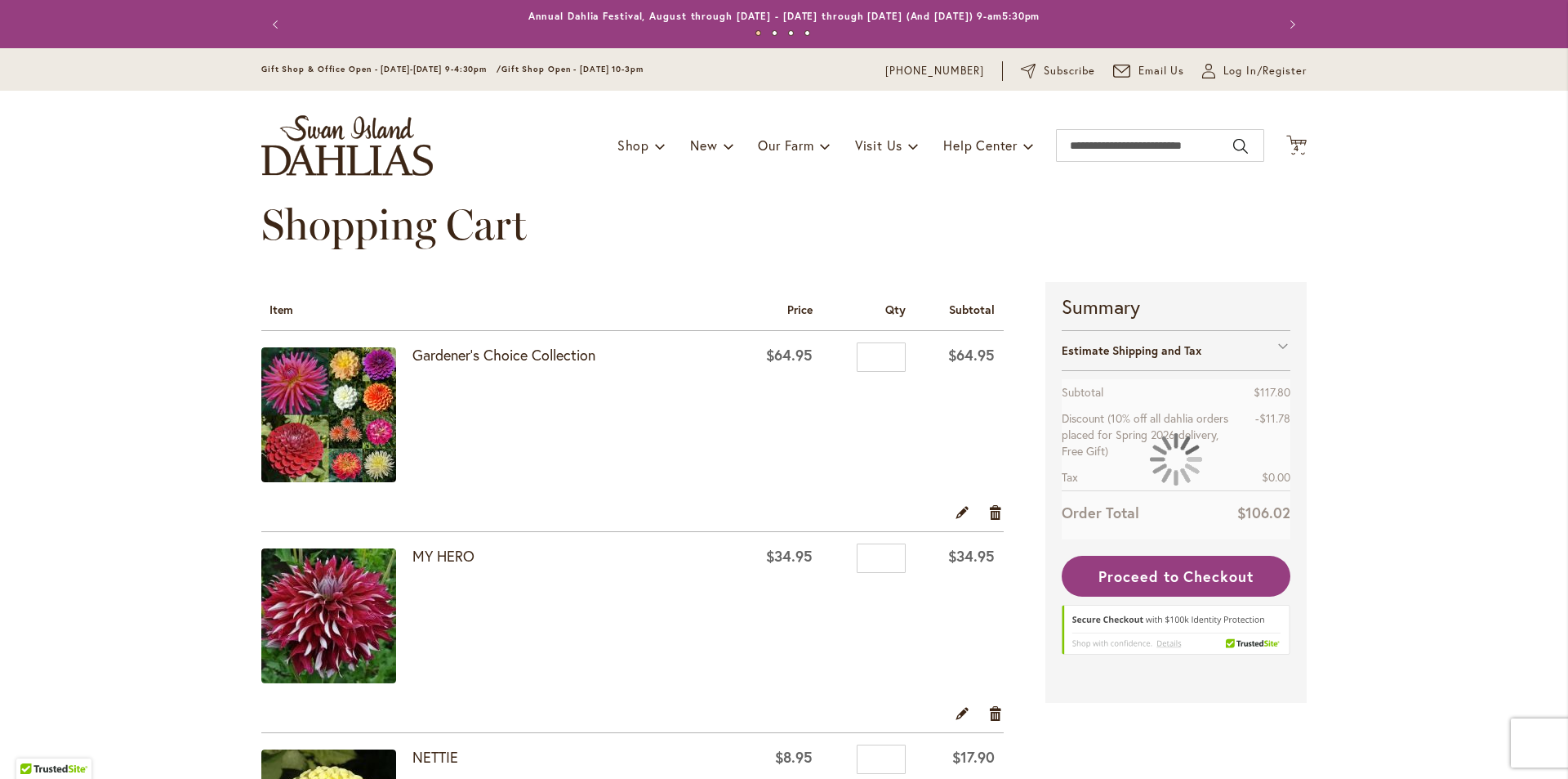
scroll to position [245, 0]
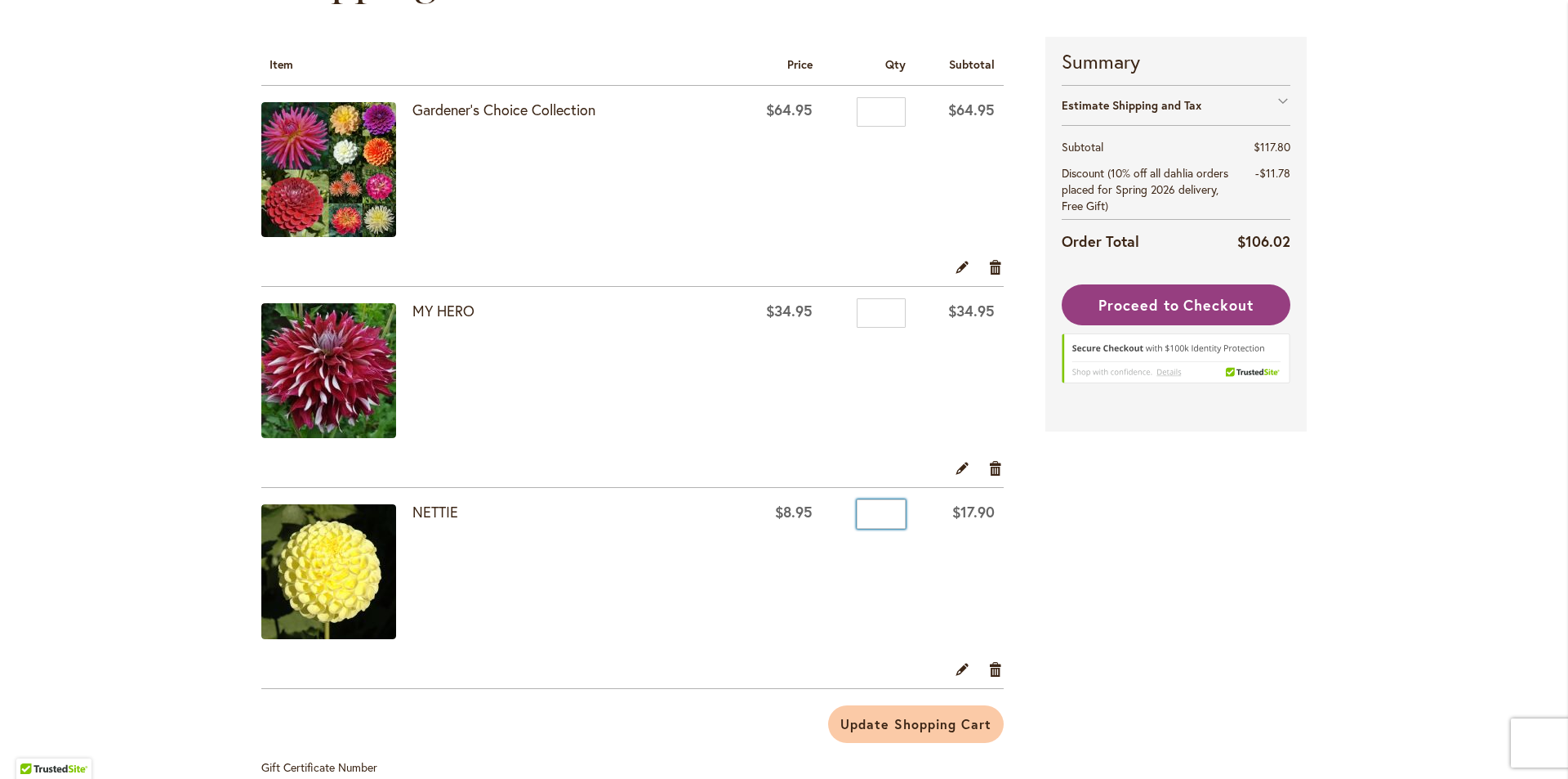
drag, startPoint x: 879, startPoint y: 514, endPoint x: 858, endPoint y: 514, distance: 21.0
click at [858, 514] on input "*" at bounding box center [881, 514] width 49 height 30
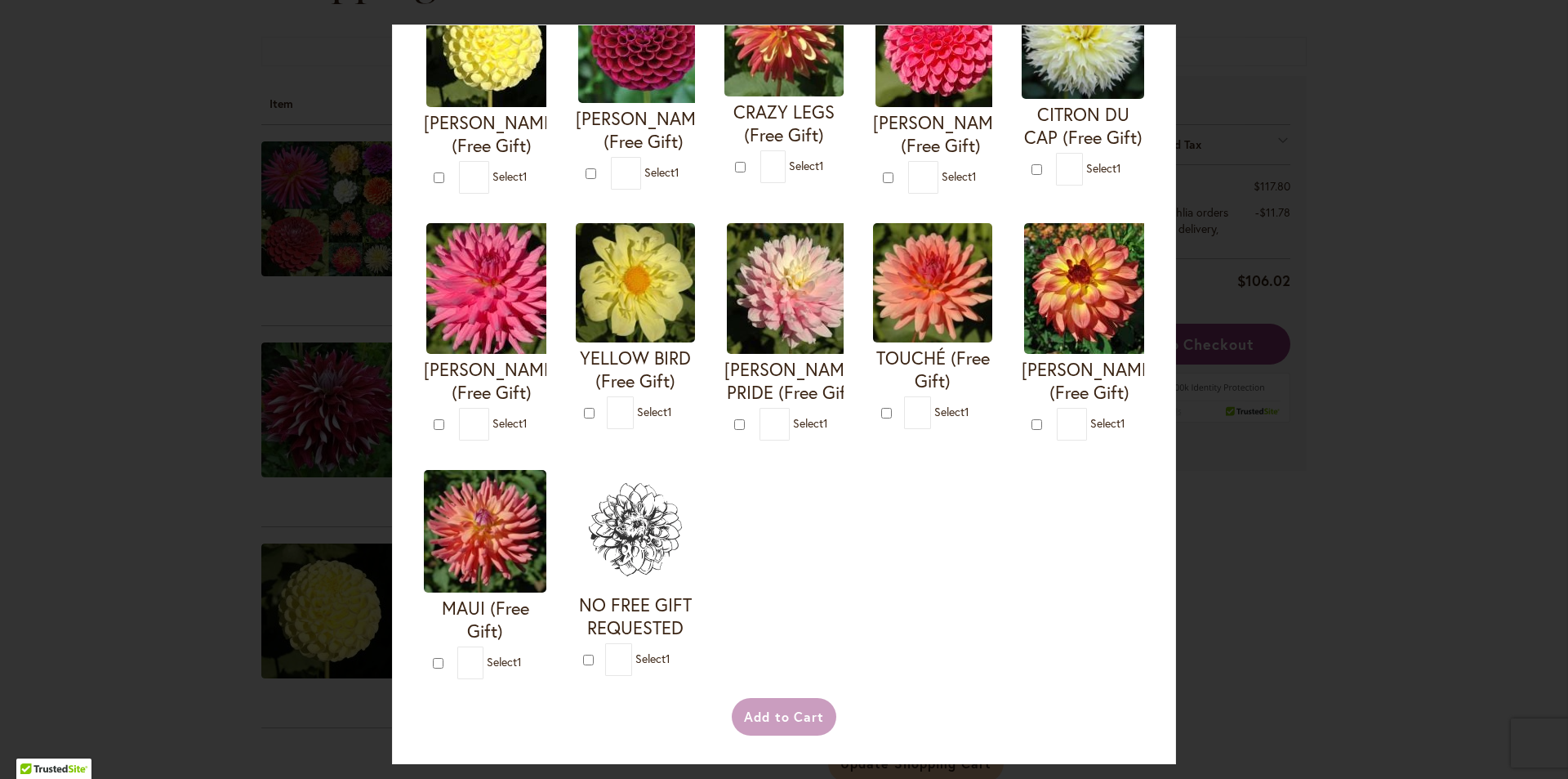
scroll to position [731, 0]
type input "*"
click at [1246, 598] on div "Your Order Qualifies for Bonus Dahlias ( Select 1 ) Add to Cart I'M A HOTTIE (F…" at bounding box center [784, 390] width 1568 height 779
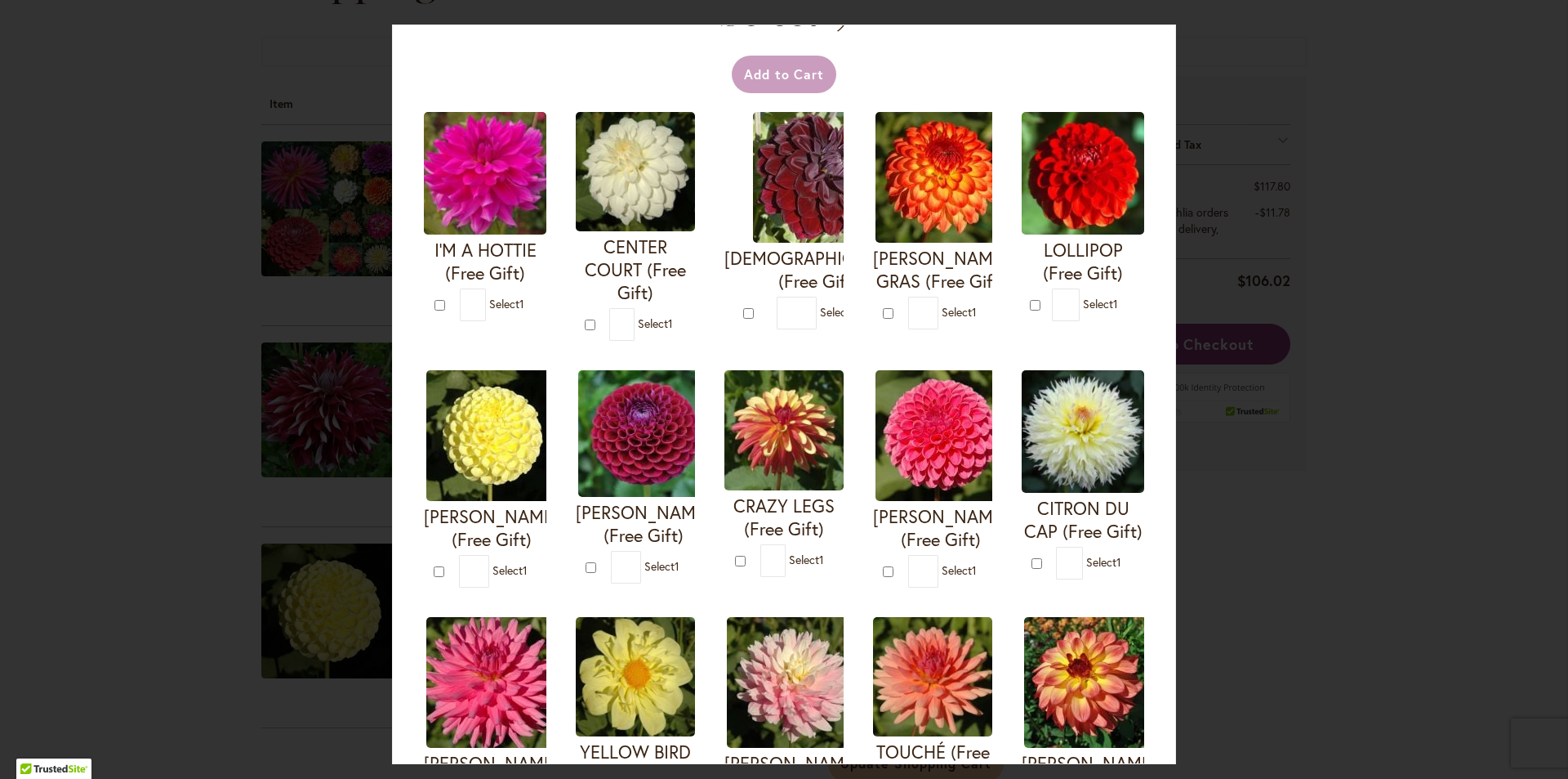
scroll to position [0, 0]
